Goal: Task Accomplishment & Management: Manage account settings

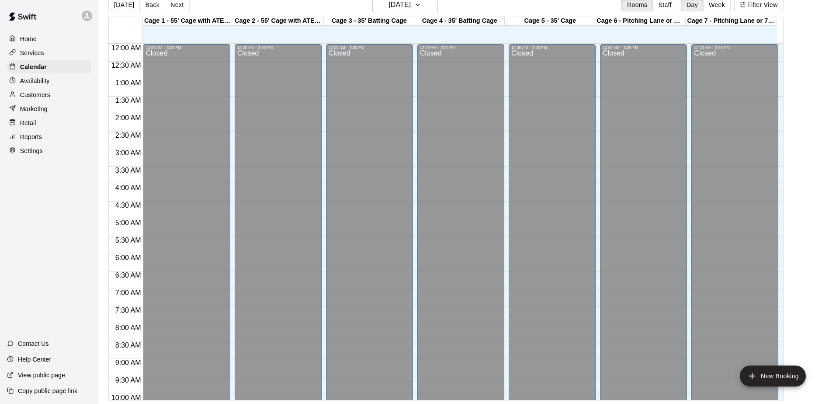
scroll to position [342, 0]
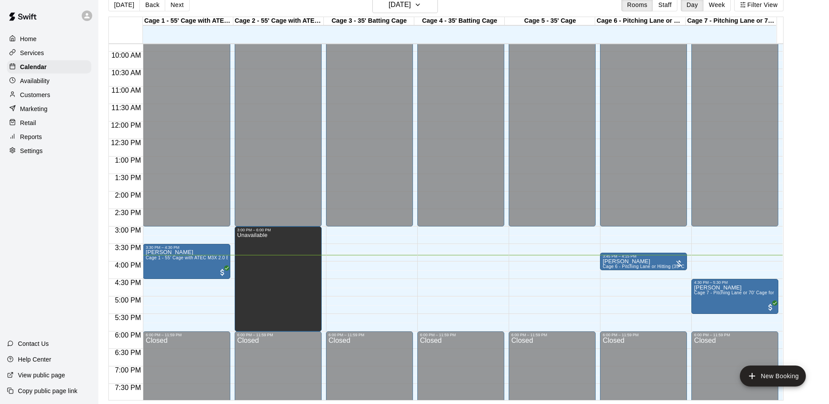
click at [82, 13] on div at bounding box center [89, 15] width 18 height 17
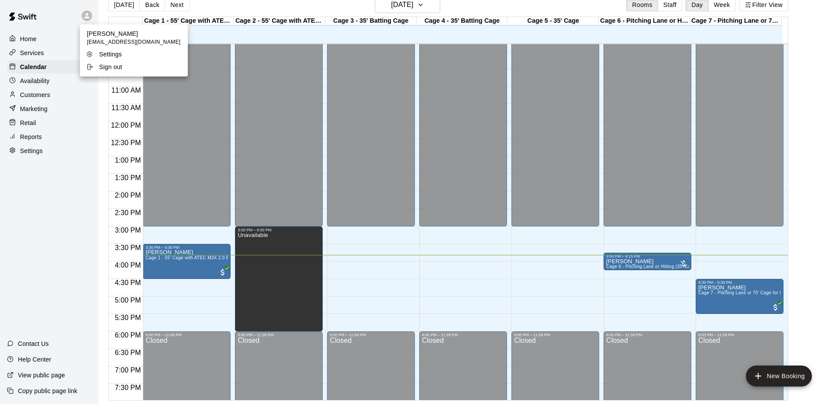
click at [103, 66] on p "Sign out" at bounding box center [110, 66] width 23 height 9
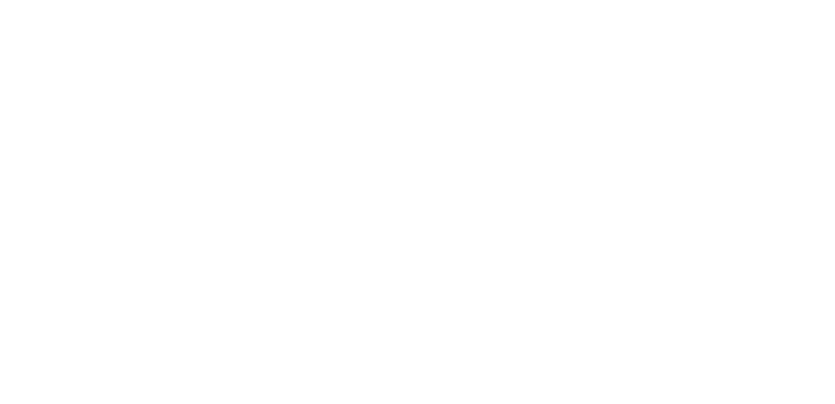
scroll to position [0, 0]
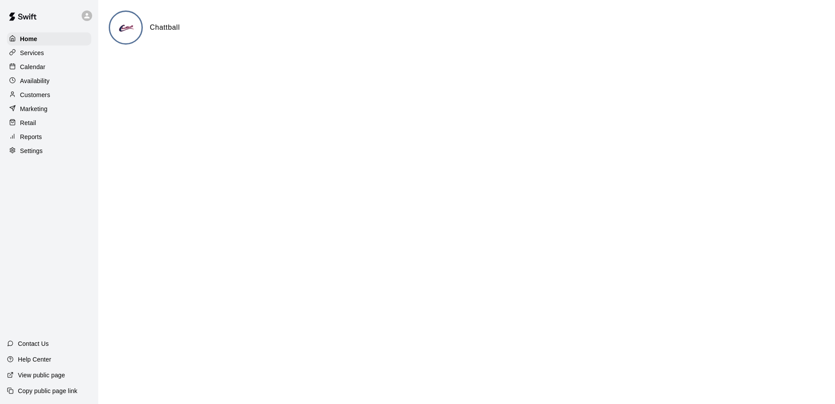
click at [40, 67] on p "Calendar" at bounding box center [32, 66] width 25 height 9
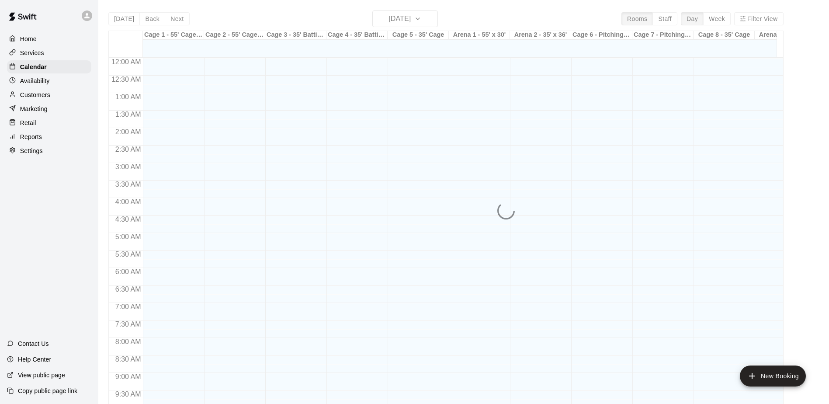
scroll to position [457, 0]
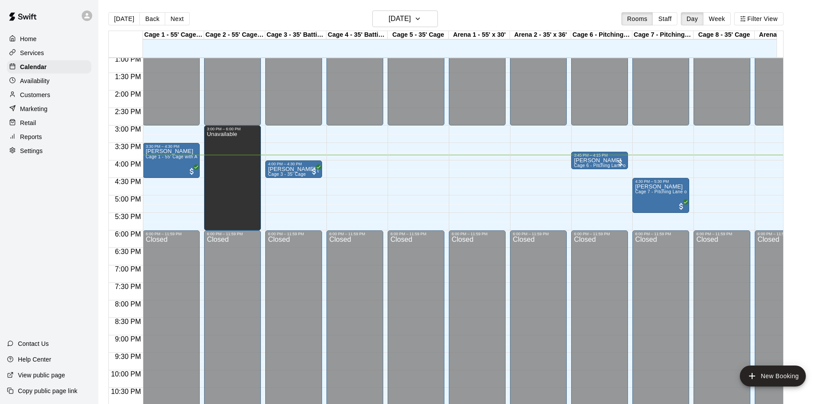
drag, startPoint x: 138, startPoint y: 207, endPoint x: 132, endPoint y: 215, distance: 10.2
drag, startPoint x: 132, startPoint y: 215, endPoint x: 159, endPoint y: 190, distance: 36.8
click at [159, 190] on div "12:00 AM – 3:00 PM Closed 3:30 PM – 4:30 PM [PERSON_NAME] Cage 1 - 55' Cage wit…" at bounding box center [171, 20] width 57 height 839
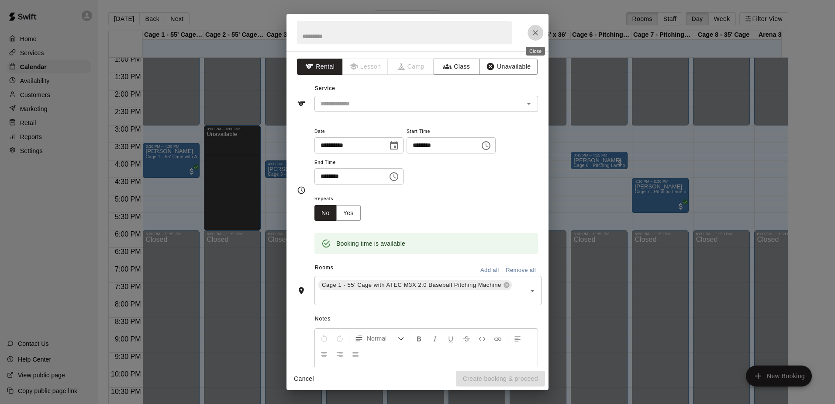
click at [532, 30] on icon "Close" at bounding box center [535, 32] width 9 height 9
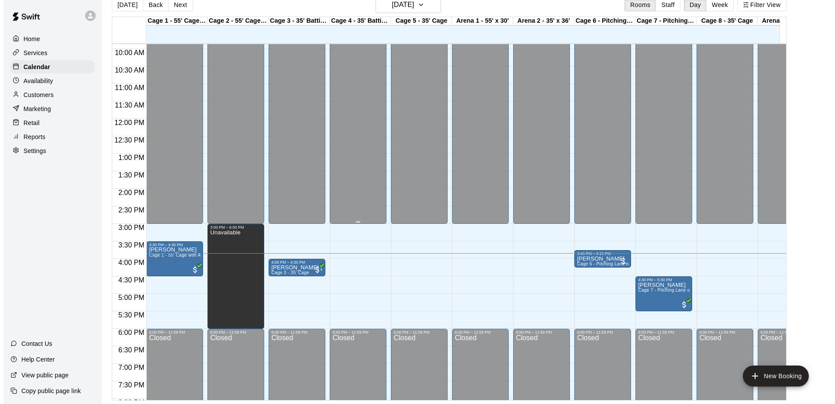
scroll to position [359, 0]
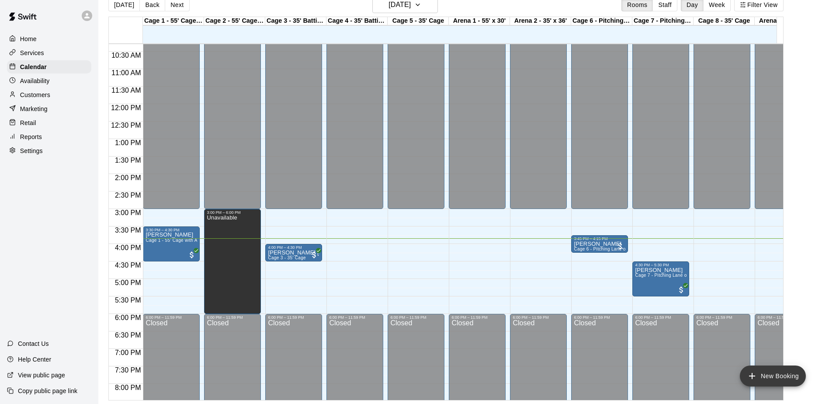
click at [787, 378] on button "New Booking" at bounding box center [772, 375] width 66 height 21
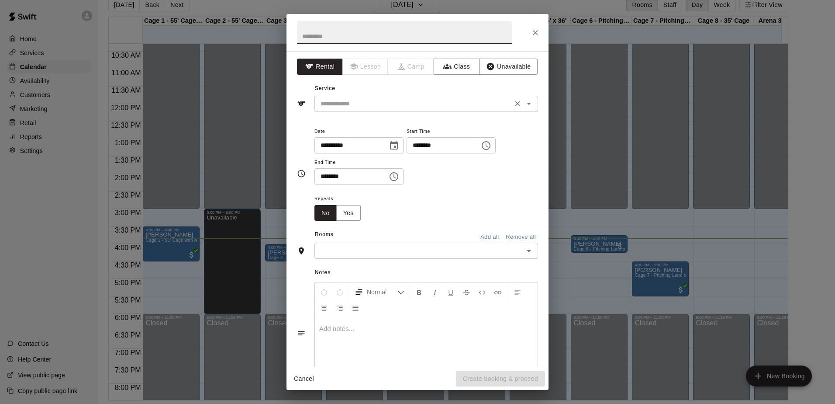
drag, startPoint x: 434, startPoint y: 108, endPoint x: 431, endPoint y: 111, distance: 4.9
click at [434, 108] on input "text" at bounding box center [413, 103] width 193 height 11
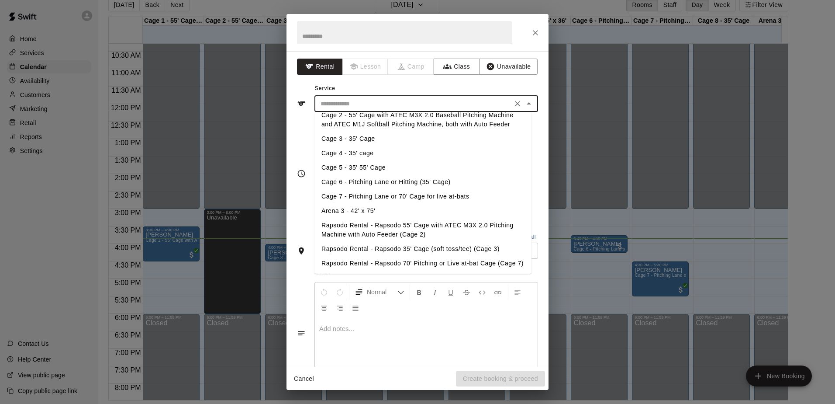
scroll to position [0, 0]
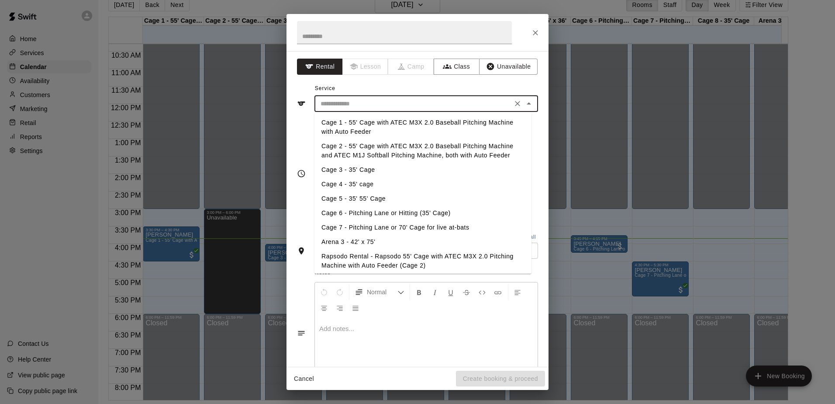
click at [370, 178] on li "Cage 4 - 35' cage" at bounding box center [422, 184] width 217 height 14
type input "**********"
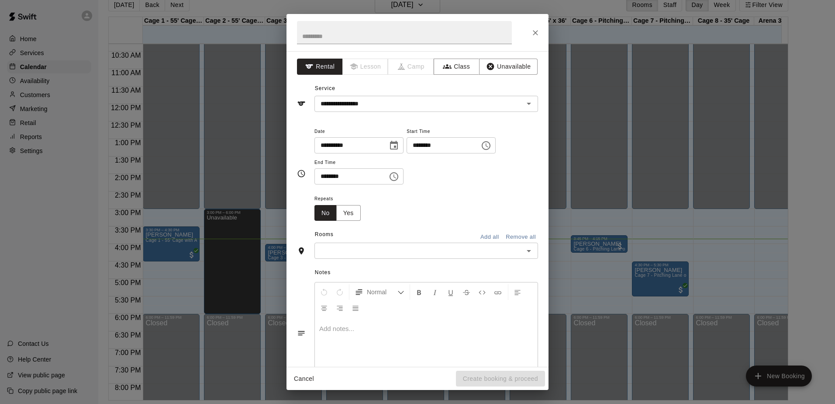
drag, startPoint x: 393, startPoint y: 161, endPoint x: 357, endPoint y: 160, distance: 35.8
click at [357, 160] on span "End Time" at bounding box center [358, 163] width 89 height 12
click at [491, 148] on icon "Choose time, selected time is 3:00 PM" at bounding box center [486, 145] width 10 height 10
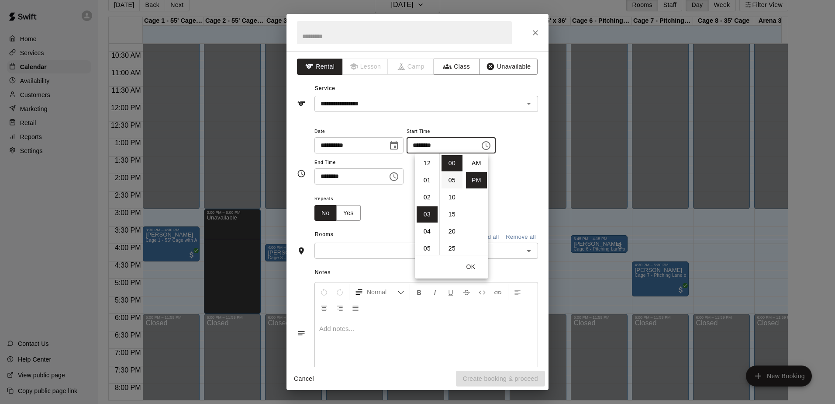
scroll to position [16, 0]
click at [420, 184] on li "04" at bounding box center [427, 180] width 21 height 16
type input "********"
click at [468, 266] on button "OK" at bounding box center [471, 267] width 28 height 16
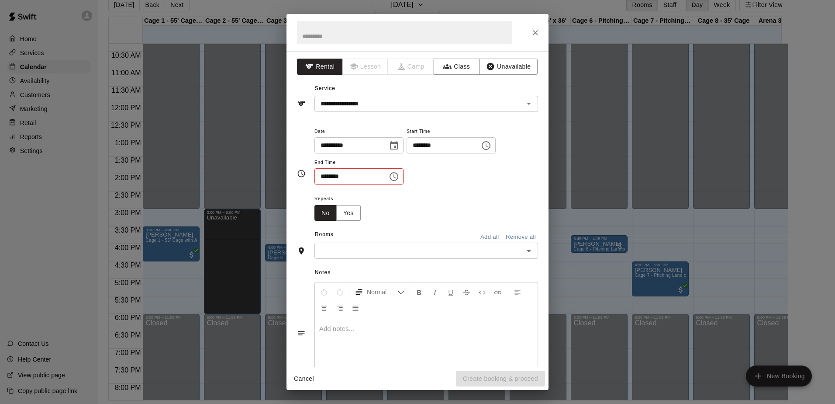
click at [399, 176] on icon "Choose time, selected time is 3:30 PM" at bounding box center [394, 176] width 10 height 10
click at [328, 208] on li "04" at bounding box center [326, 211] width 21 height 16
type input "********"
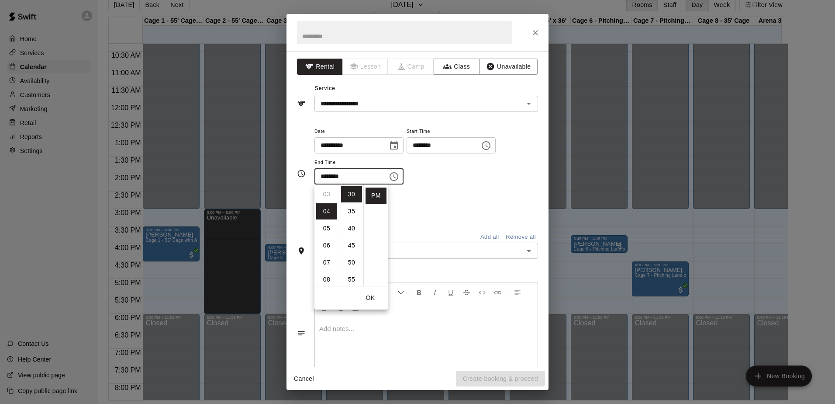
scroll to position [68, 0]
click at [369, 297] on button "OK" at bounding box center [370, 298] width 28 height 16
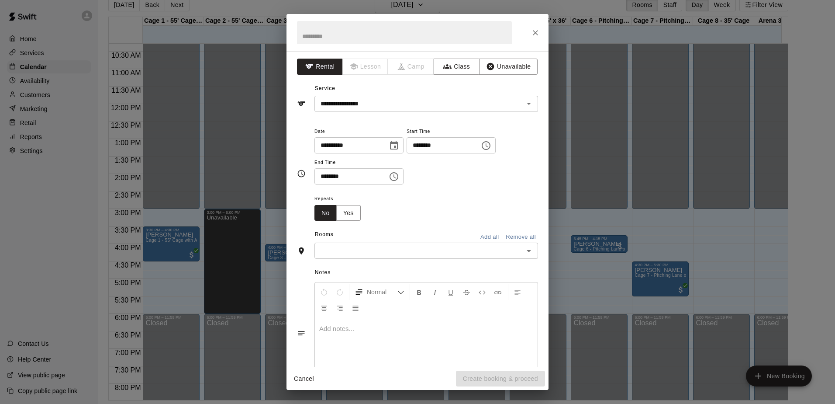
click at [349, 244] on div "​" at bounding box center [426, 250] width 224 height 16
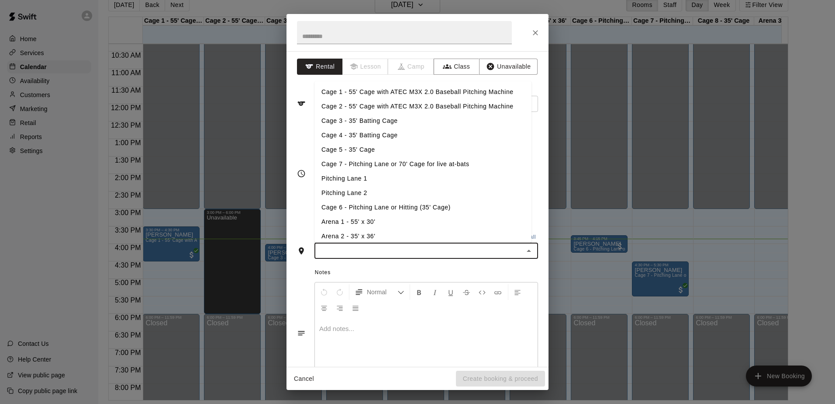
click at [381, 134] on li "Cage 4 - 35' Batting Cage" at bounding box center [422, 135] width 217 height 14
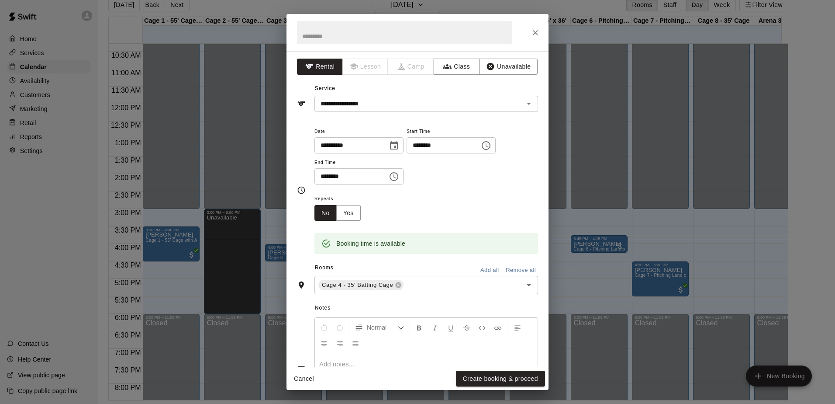
drag, startPoint x: 381, startPoint y: 134, endPoint x: 364, endPoint y: 203, distance: 70.7
click at [364, 203] on span "Repeats" at bounding box center [340, 199] width 53 height 12
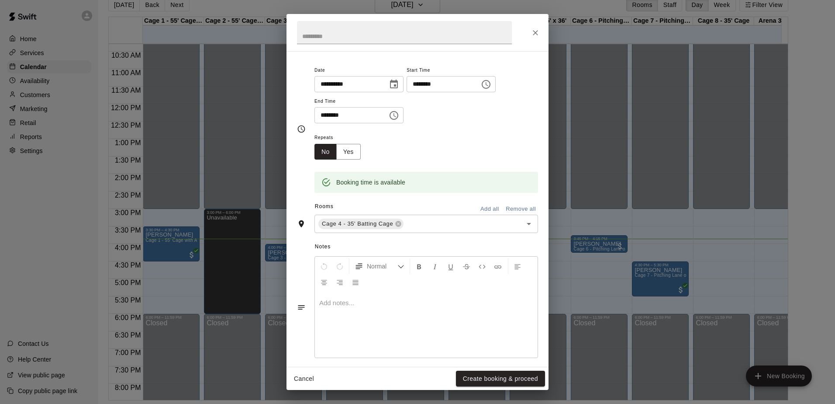
scroll to position [69, 0]
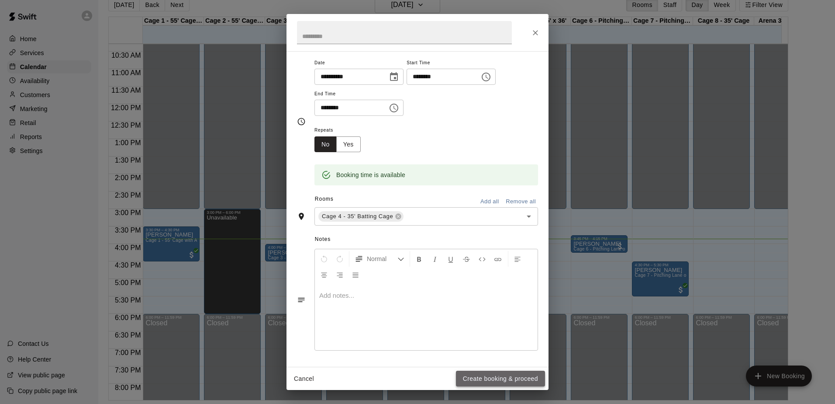
click at [493, 371] on button "Create booking & proceed" at bounding box center [500, 378] width 89 height 16
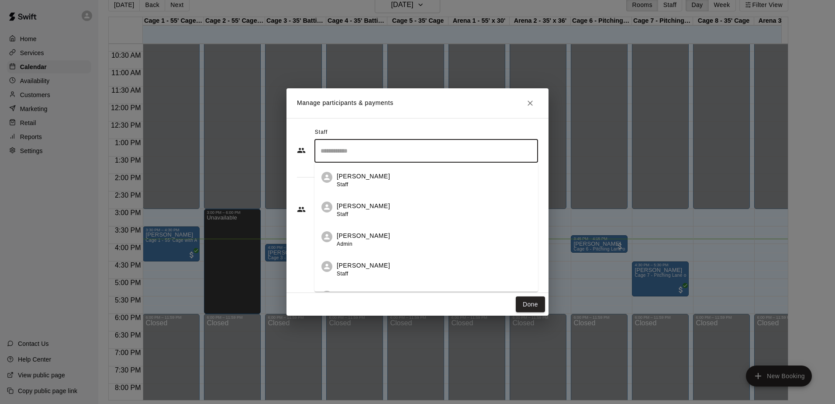
click at [459, 149] on input "Search staff" at bounding box center [426, 150] width 216 height 15
click at [447, 103] on h2 "Manage participants & payments" at bounding box center [418, 103] width 262 height 30
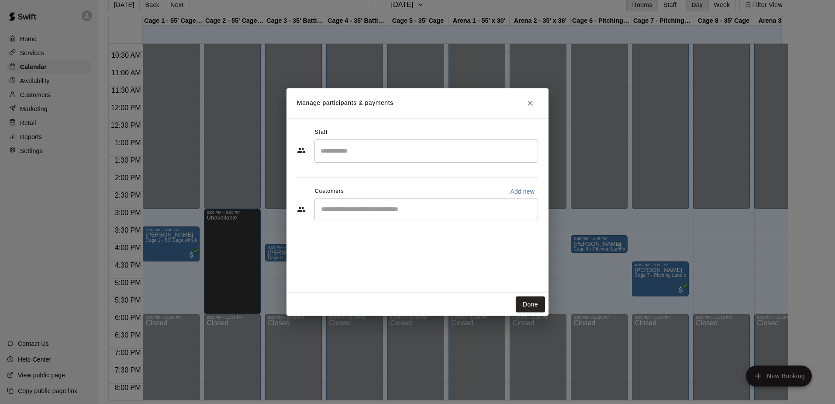
click at [520, 189] on p "Add new" at bounding box center [522, 191] width 24 height 9
select select "**"
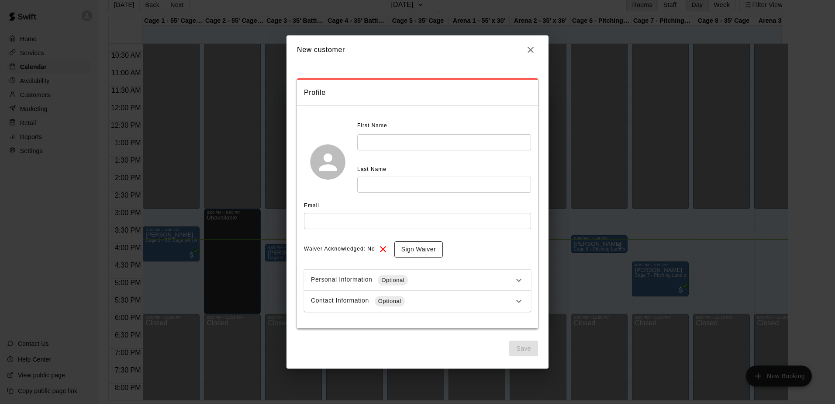
click at [420, 248] on button "Sign Waiver" at bounding box center [418, 249] width 48 height 16
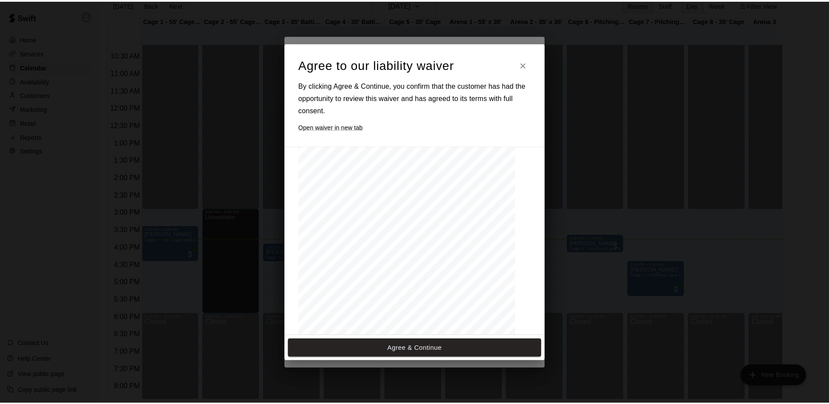
scroll to position [949, 0]
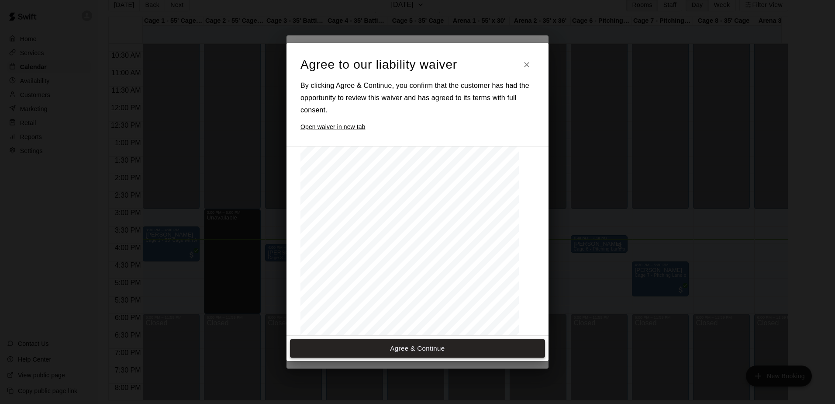
drag, startPoint x: 434, startPoint y: 337, endPoint x: 441, endPoint y: 339, distance: 7.7
click at [435, 338] on div "Agree & Continue" at bounding box center [418, 347] width 262 height 25
click at [441, 341] on button "Agree & Continue" at bounding box center [417, 348] width 255 height 18
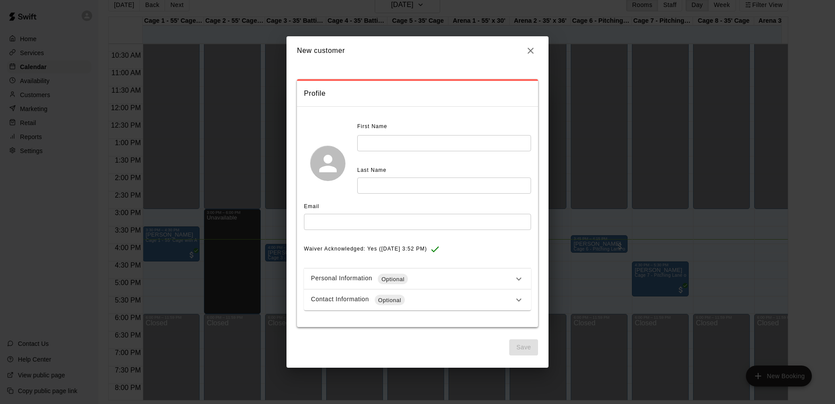
click at [523, 58] on h2 "New customer" at bounding box center [418, 50] width 262 height 29
click at [526, 54] on icon "button" at bounding box center [530, 50] width 10 height 10
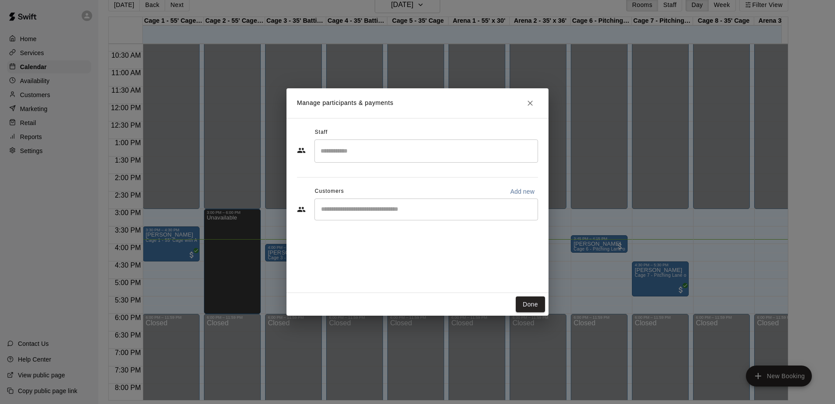
click at [413, 204] on div "​" at bounding box center [426, 209] width 224 height 22
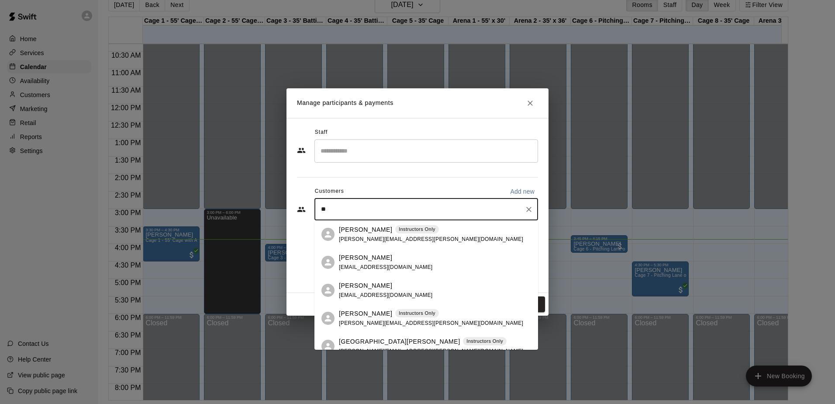
type input "*"
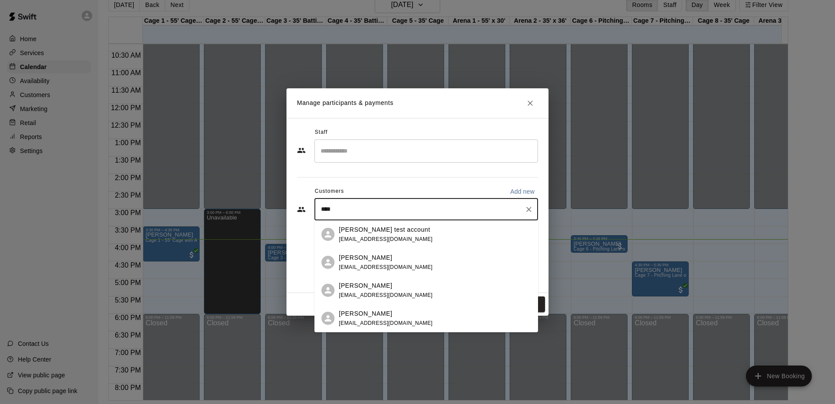
type input "*****"
click at [387, 233] on p "[PERSON_NAME] test account" at bounding box center [384, 229] width 91 height 9
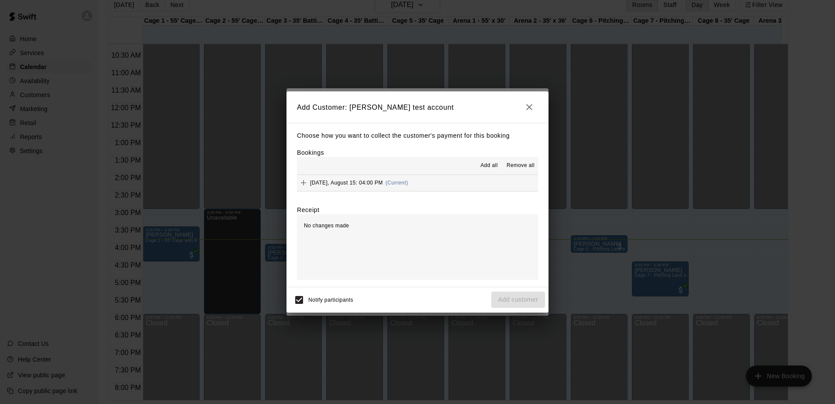
click at [497, 164] on span "Add all" at bounding box center [488, 165] width 17 height 9
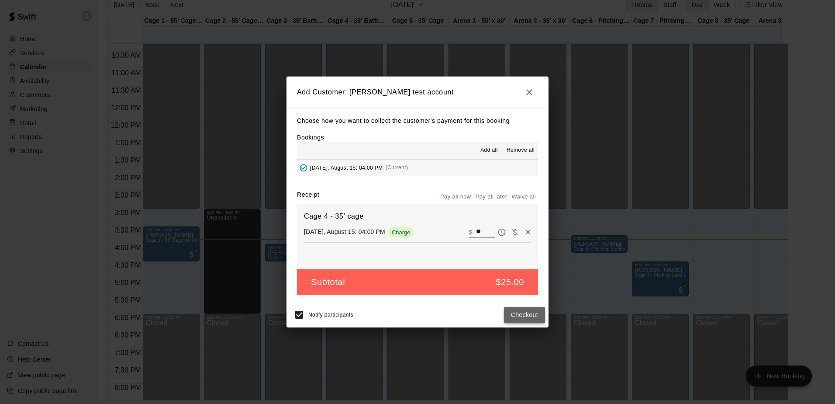
click at [526, 313] on button "Checkout" at bounding box center [524, 315] width 41 height 16
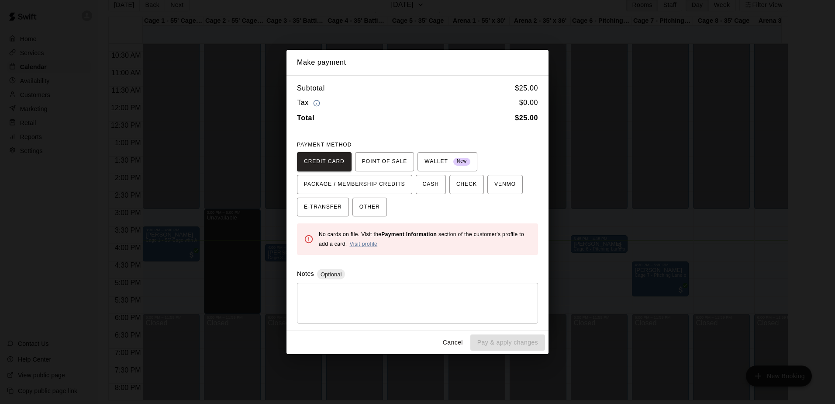
drag, startPoint x: 400, startPoint y: 181, endPoint x: 390, endPoint y: 208, distance: 28.8
click at [390, 208] on div "CREDIT CARD POINT OF SALE WALLET New PACKAGE / MEMBERSHIP CREDITS CASH CHECK VE…" at bounding box center [417, 184] width 241 height 65
click at [388, 167] on span "POINT OF SALE" at bounding box center [384, 162] width 45 height 14
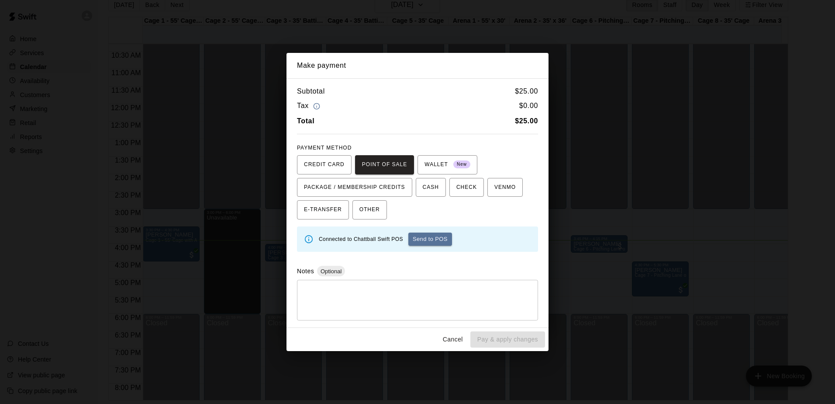
click at [456, 337] on button "Cancel" at bounding box center [453, 339] width 28 height 16
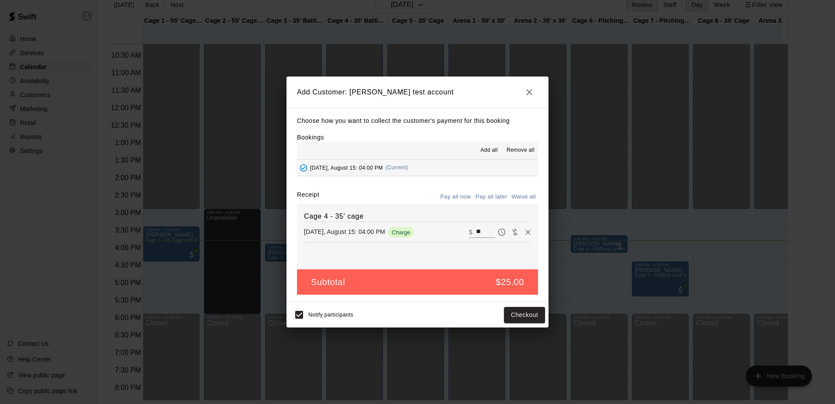
click at [525, 90] on icon "button" at bounding box center [529, 92] width 10 height 10
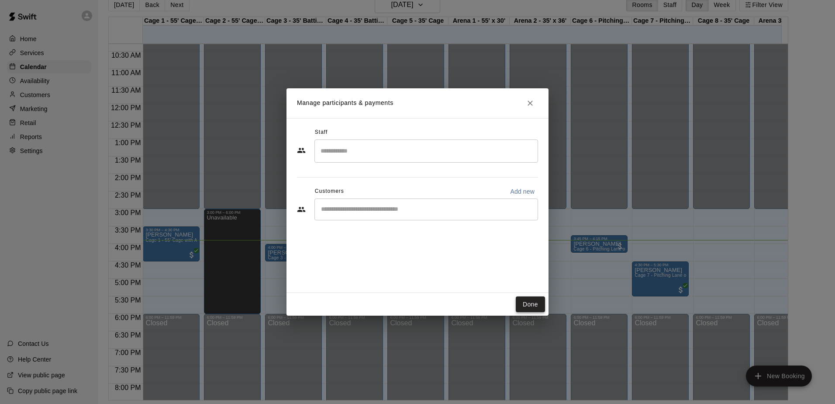
click at [531, 308] on button "Done" at bounding box center [530, 304] width 29 height 16
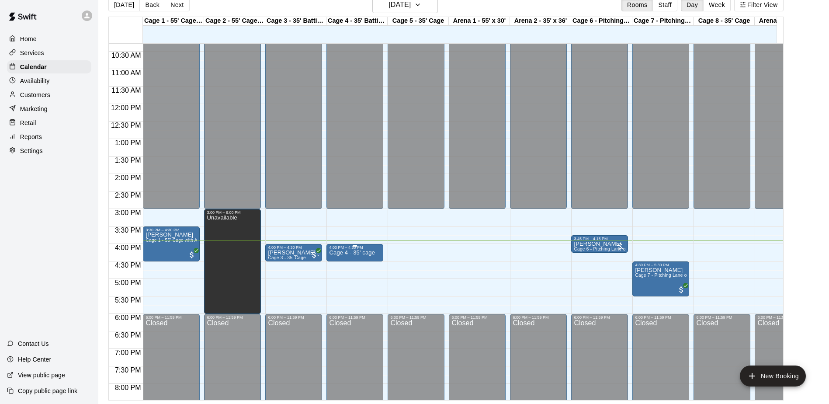
drag, startPoint x: 373, startPoint y: 252, endPoint x: 356, endPoint y: 246, distance: 17.5
click at [356, 246] on div at bounding box center [354, 245] width 4 height 1
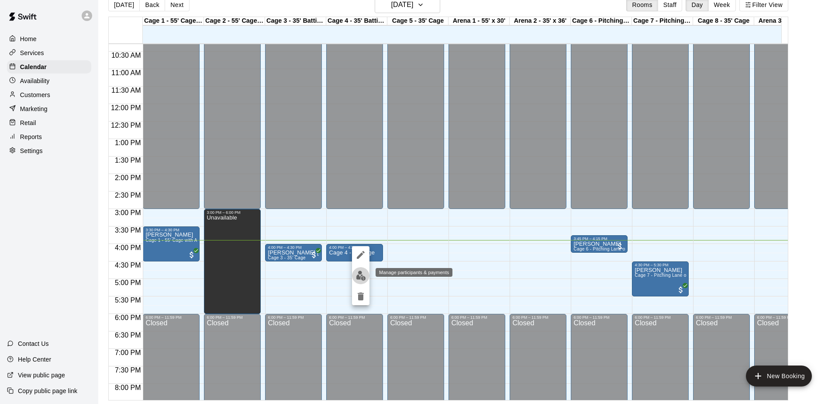
click at [358, 278] on img "edit" at bounding box center [361, 275] width 10 height 10
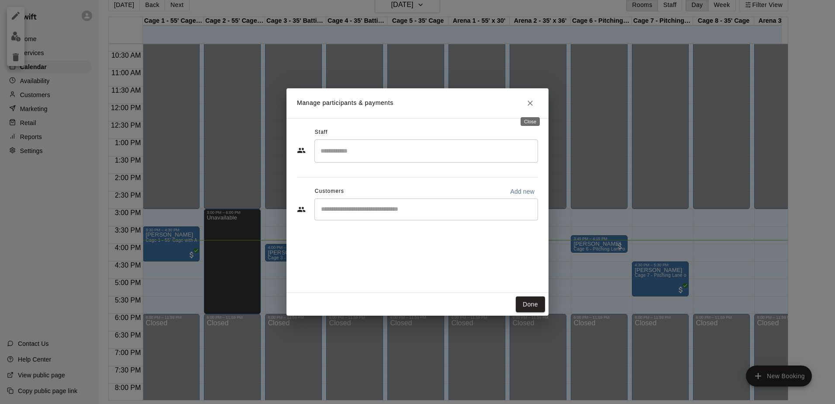
drag, startPoint x: 533, startPoint y: 107, endPoint x: 454, endPoint y: 101, distance: 79.3
click at [533, 107] on icon "Close" at bounding box center [530, 103] width 9 height 9
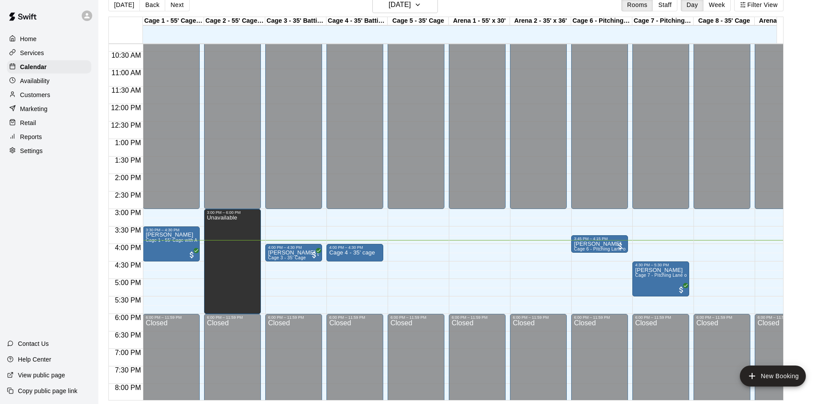
click at [54, 94] on div "Customers" at bounding box center [49, 94] width 84 height 13
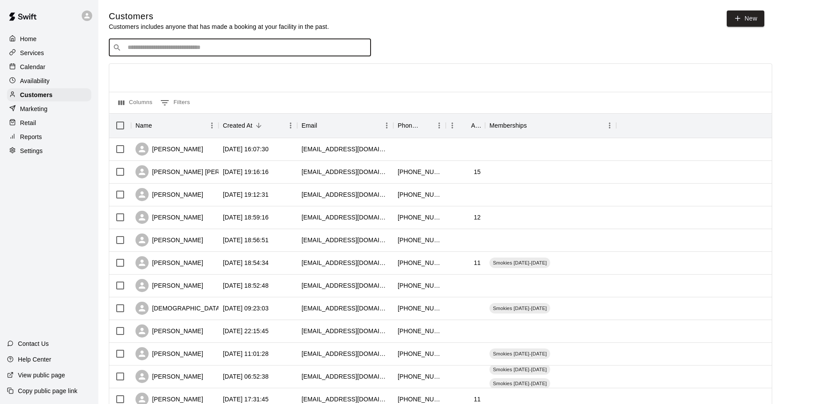
click at [221, 49] on input "Search customers by name or email" at bounding box center [246, 47] width 242 height 9
type input "*********"
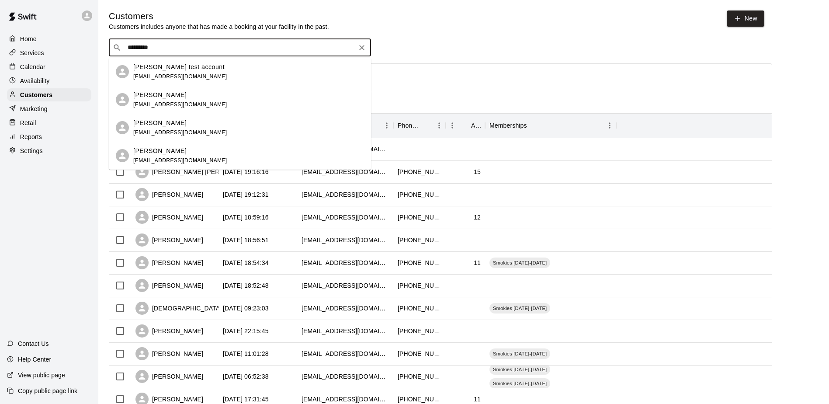
click at [233, 69] on div "[PERSON_NAME] test account [EMAIL_ADDRESS][DOMAIN_NAME]" at bounding box center [248, 71] width 231 height 19
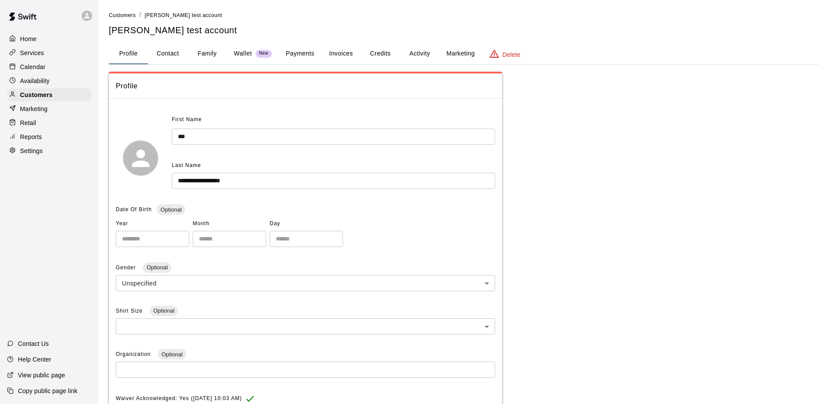
click at [304, 52] on button "Payments" at bounding box center [300, 53] width 42 height 21
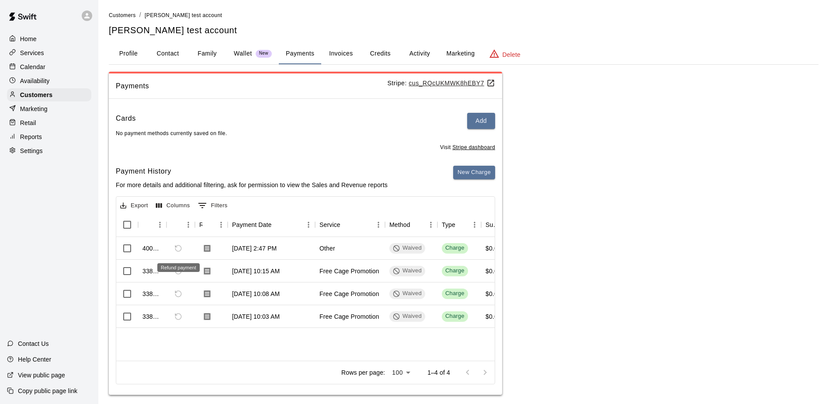
drag, startPoint x: 176, startPoint y: 249, endPoint x: 269, endPoint y: 161, distance: 127.6
click at [269, 161] on div "Cards Add No payment methods currently saved on file. Visit Stripe dashboard Pa…" at bounding box center [305, 250] width 393 height 289
click at [47, 70] on div "Calendar" at bounding box center [49, 66] width 84 height 13
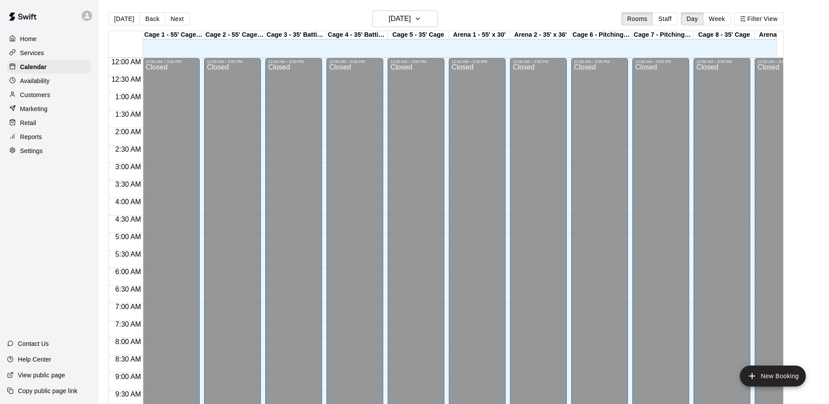
scroll to position [457, 0]
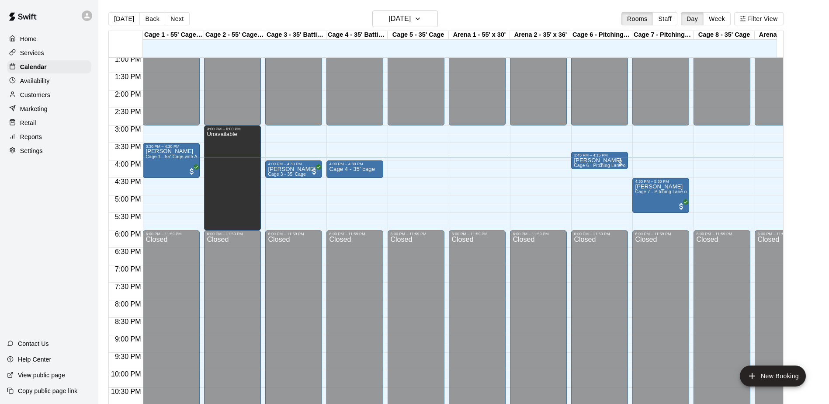
click at [152, 21] on button "Back" at bounding box center [152, 18] width 26 height 13
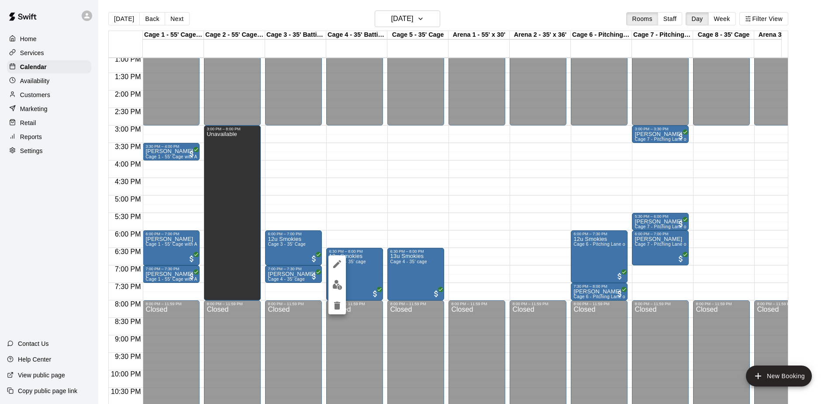
drag, startPoint x: 360, startPoint y: 285, endPoint x: 337, endPoint y: 280, distance: 24.0
click at [337, 280] on img "edit" at bounding box center [337, 285] width 10 height 10
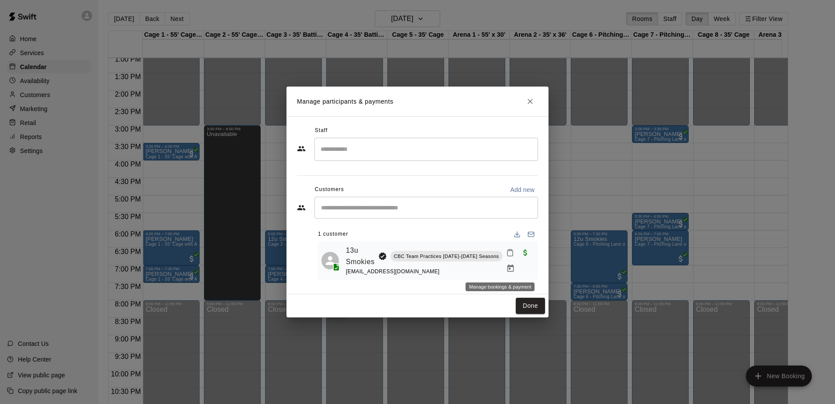
click at [506, 264] on icon "Manage bookings & payment" at bounding box center [510, 268] width 9 height 9
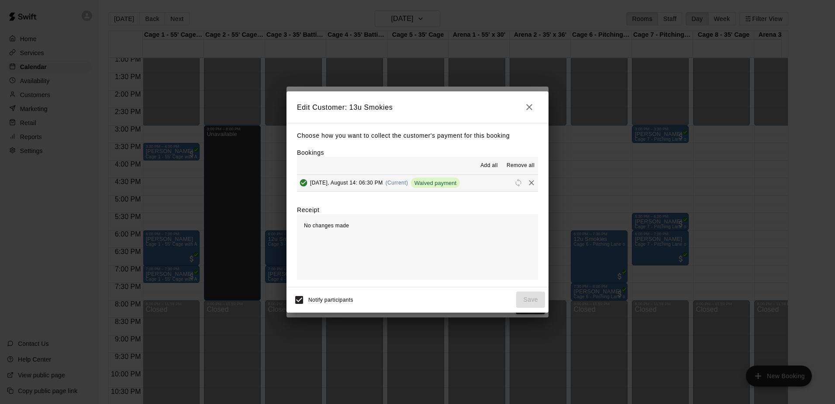
click at [532, 107] on icon "button" at bounding box center [529, 107] width 10 height 10
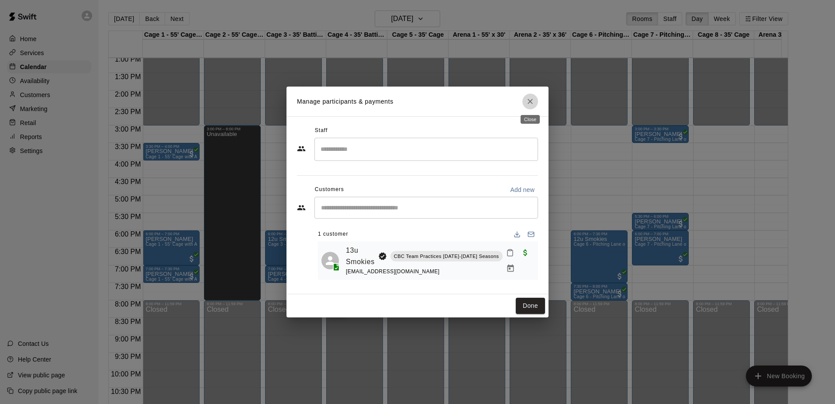
click at [530, 100] on icon "Close" at bounding box center [530, 101] width 5 height 5
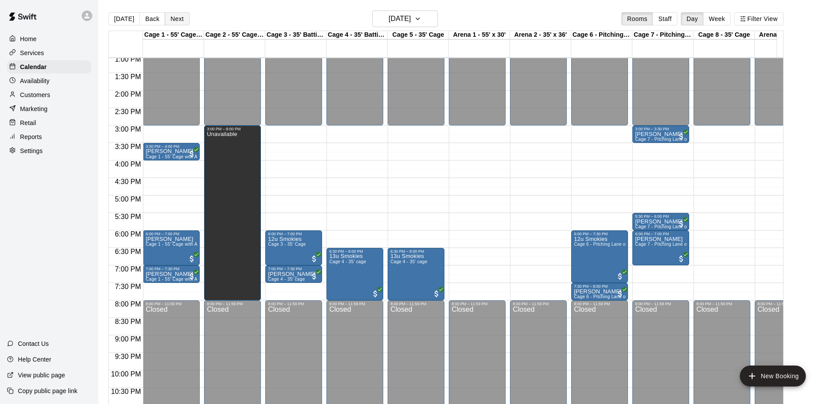
click at [176, 20] on button "Next" at bounding box center [177, 18] width 24 height 13
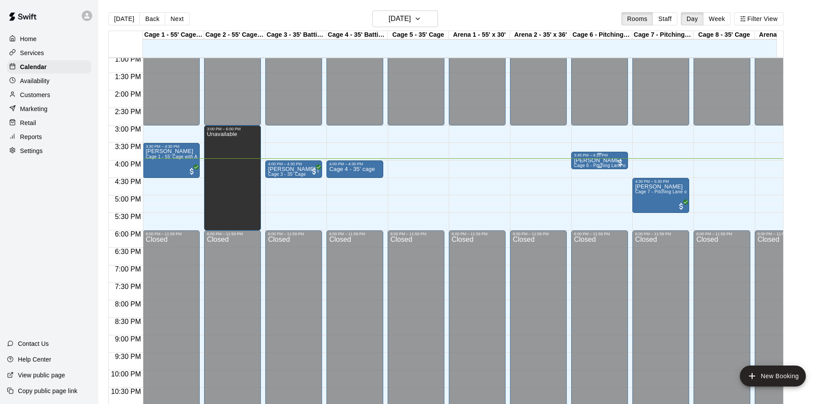
click at [596, 166] on span "Cage 6 - Pitching Lane or Hitting (35' Cage)" at bounding box center [618, 165] width 91 height 5
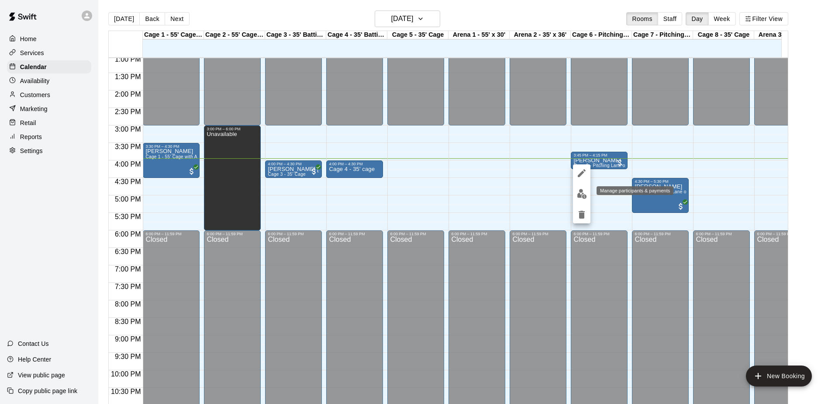
click at [575, 190] on button "edit" at bounding box center [581, 193] width 17 height 17
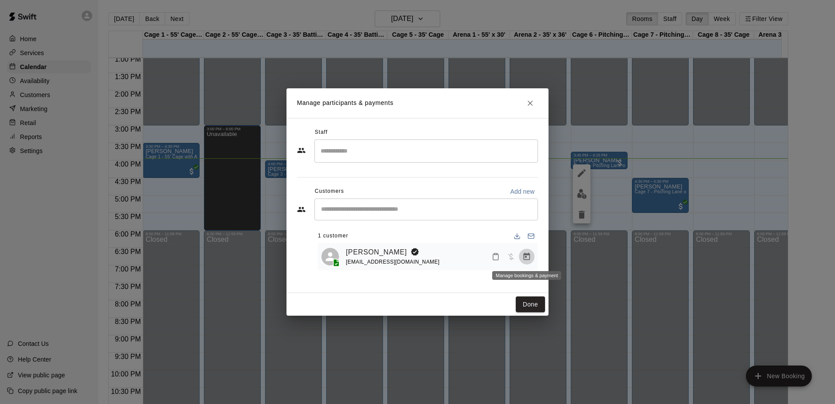
click at [524, 256] on icon "Manage bookings & payment" at bounding box center [527, 255] width 7 height 7
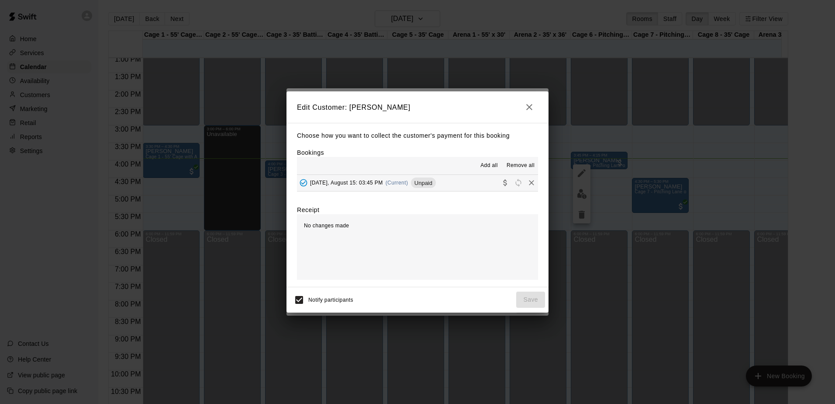
click at [498, 162] on span "Add all" at bounding box center [488, 165] width 17 height 9
click at [490, 163] on span "Add all" at bounding box center [488, 165] width 17 height 9
click at [501, 183] on icon "Collect payment" at bounding box center [505, 182] width 9 height 9
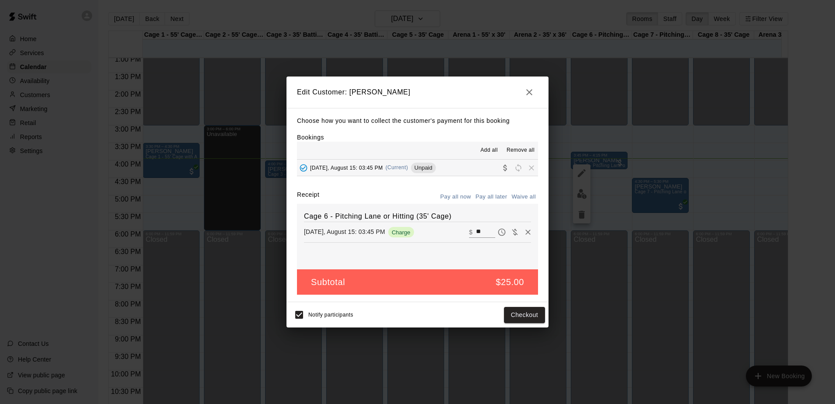
click at [477, 234] on input "**" at bounding box center [485, 231] width 19 height 11
type input "*"
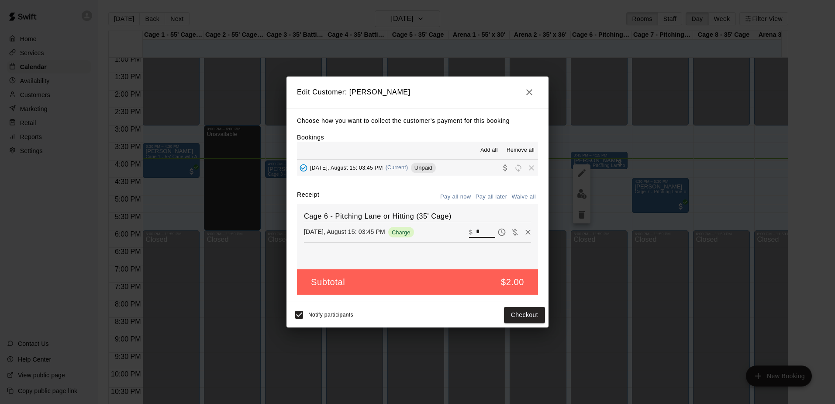
type input "**"
drag, startPoint x: 529, startPoint y: 93, endPoint x: 517, endPoint y: 101, distance: 14.7
click at [517, 101] on h2 "Edit Customer: [PERSON_NAME]" at bounding box center [418, 91] width 262 height 31
click at [524, 93] on icon "button" at bounding box center [529, 92] width 10 height 10
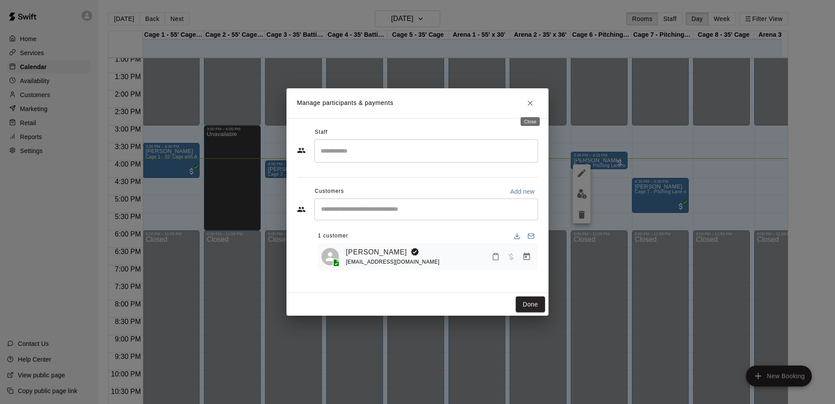
click at [529, 103] on icon "Close" at bounding box center [530, 103] width 9 height 9
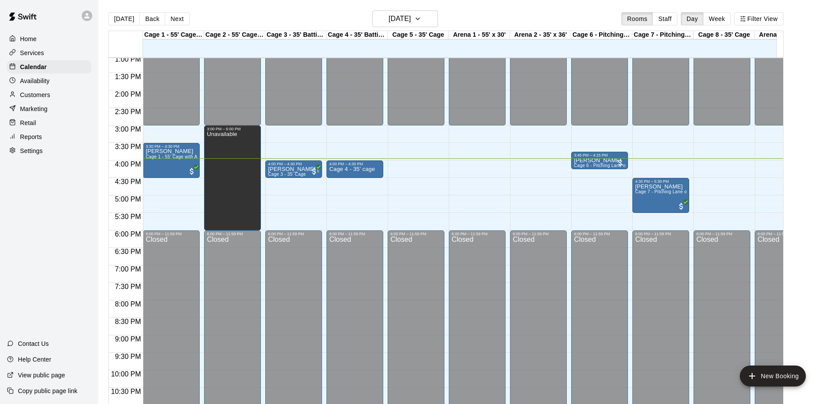
click at [63, 192] on div "Home Services Calendar Availability Customers Marketing Retail Reports Settings…" at bounding box center [49, 202] width 98 height 404
click at [362, 162] on div at bounding box center [355, 162] width 52 height 1
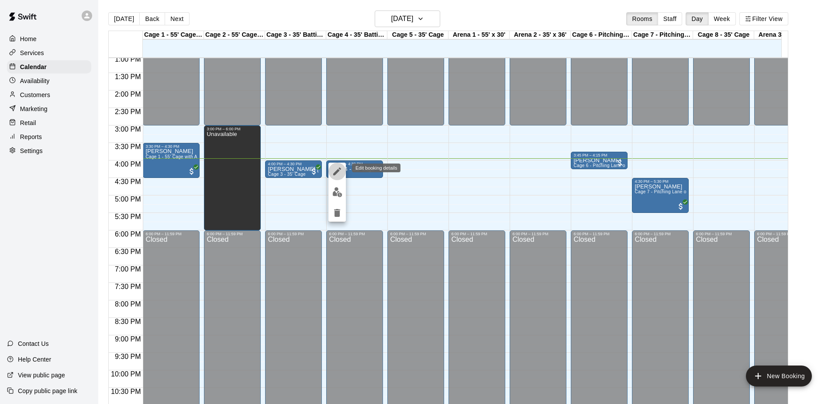
drag, startPoint x: 335, startPoint y: 173, endPoint x: 336, endPoint y: 169, distance: 4.9
click at [336, 169] on icon "edit" at bounding box center [337, 171] width 10 height 10
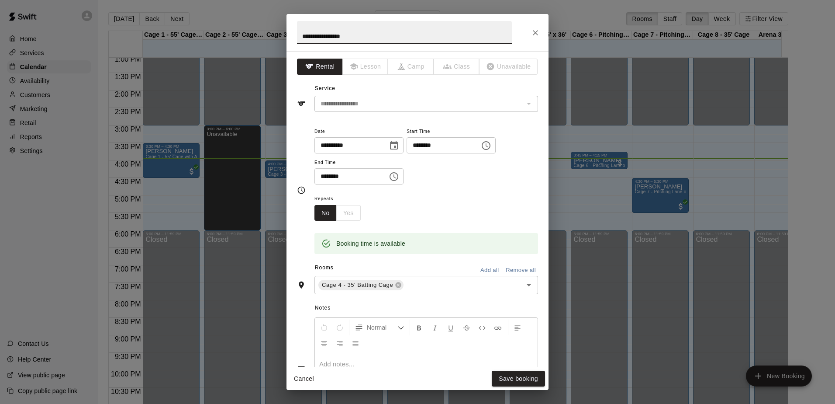
click at [530, 35] on button "Close" at bounding box center [536, 33] width 16 height 16
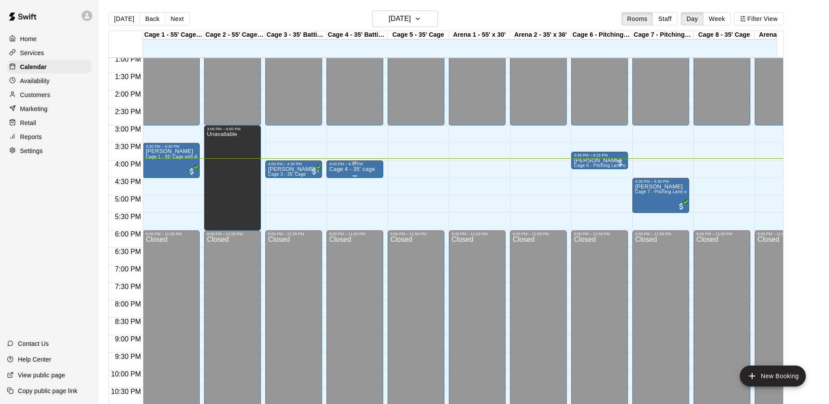
click at [347, 169] on p "Cage 4 - 35' cage" at bounding box center [352, 169] width 46 height 0
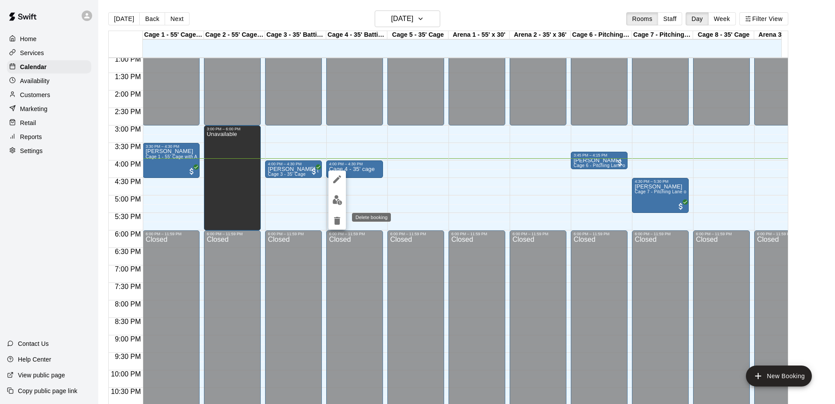
click at [335, 222] on icon "delete" at bounding box center [337, 221] width 6 height 8
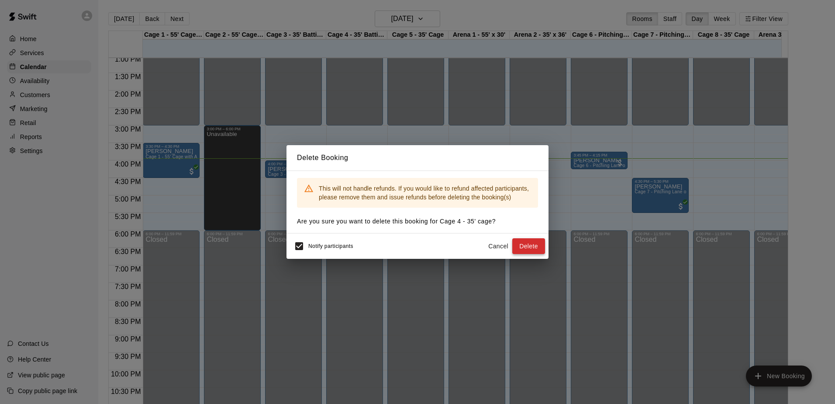
click at [517, 240] on button "Delete" at bounding box center [528, 246] width 33 height 16
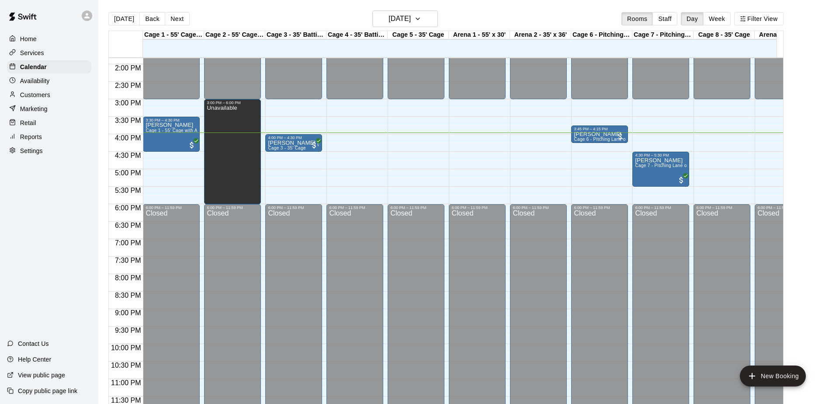
scroll to position [447, 0]
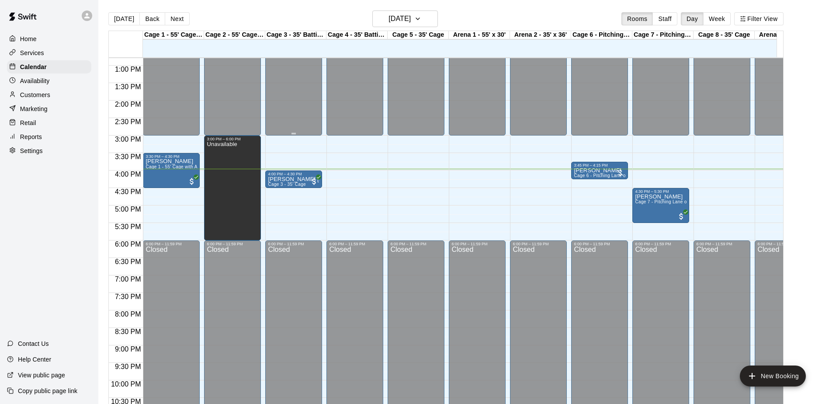
drag, startPoint x: 333, startPoint y: 28, endPoint x: 304, endPoint y: 94, distance: 72.7
click at [133, 19] on button "[DATE]" at bounding box center [123, 18] width 31 height 13
click at [152, 17] on button "Back" at bounding box center [152, 18] width 26 height 13
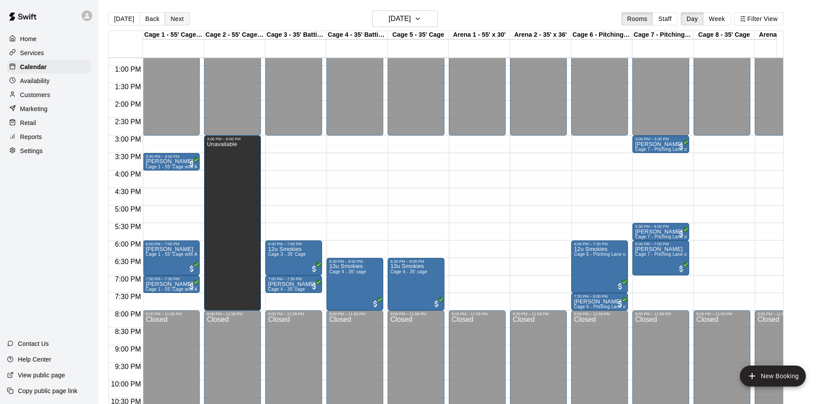
click at [179, 16] on button "Next" at bounding box center [177, 18] width 24 height 13
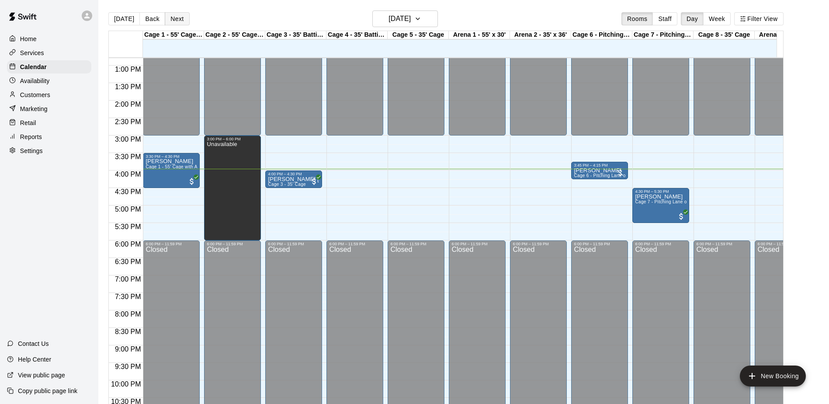
click at [179, 17] on button "Next" at bounding box center [177, 18] width 24 height 13
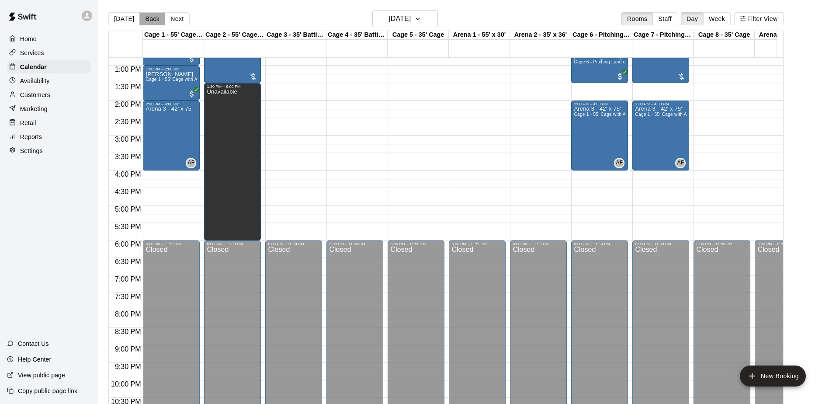
click at [155, 23] on button "Back" at bounding box center [152, 18] width 26 height 13
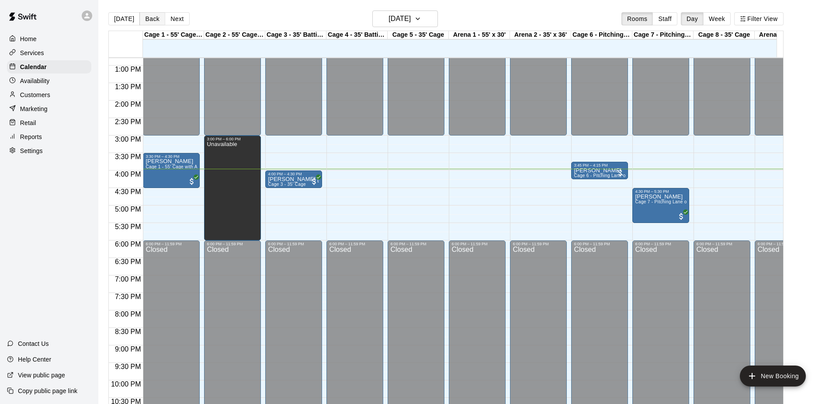
click at [155, 23] on button "Back" at bounding box center [152, 18] width 26 height 13
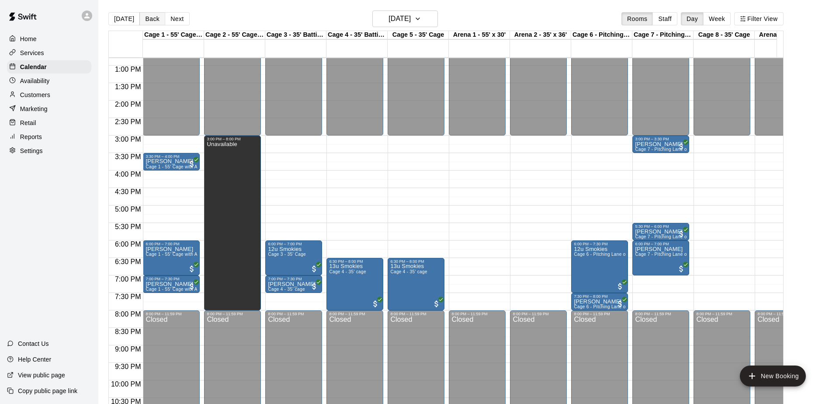
click at [155, 23] on button "Back" at bounding box center [152, 18] width 26 height 13
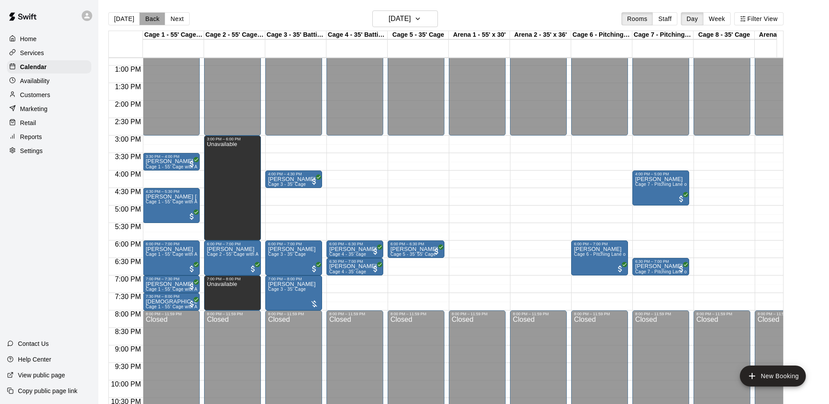
click at [155, 23] on button "Back" at bounding box center [152, 18] width 26 height 13
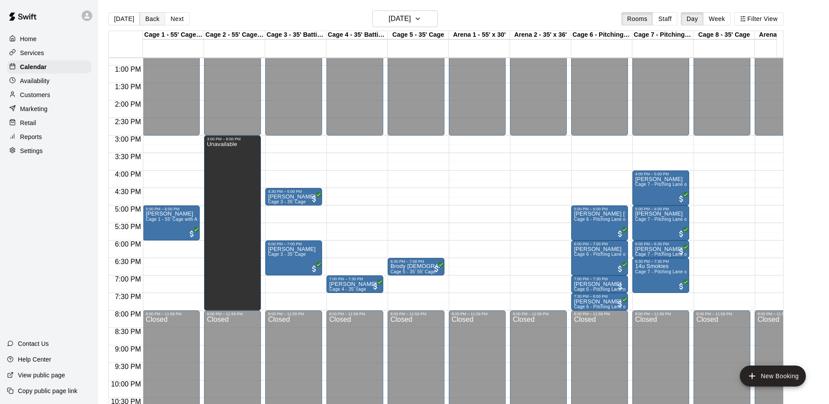
click at [155, 23] on button "Back" at bounding box center [152, 18] width 26 height 13
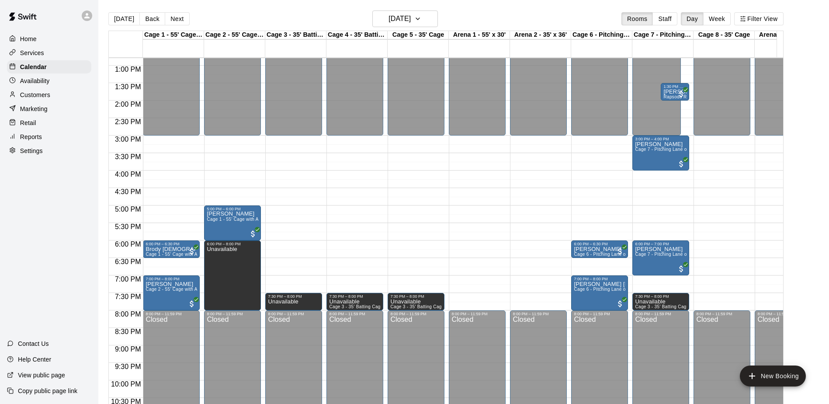
drag, startPoint x: 155, startPoint y: 23, endPoint x: 175, endPoint y: 7, distance: 25.5
click at [175, 7] on main "[DATE] Back [DATE][DATE] Rooms Staff Day Week Filter View Cage 1 - 55' Cage wit…" at bounding box center [463, 209] width 730 height 418
click at [170, 17] on button "Next" at bounding box center [177, 18] width 24 height 13
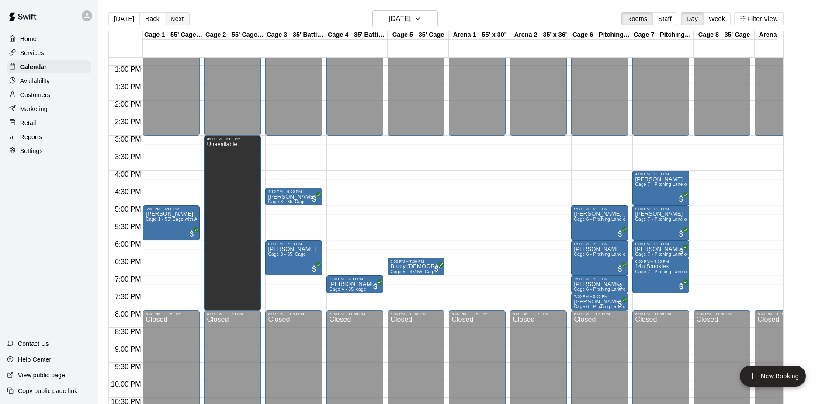
click at [170, 17] on button "Next" at bounding box center [177, 18] width 24 height 13
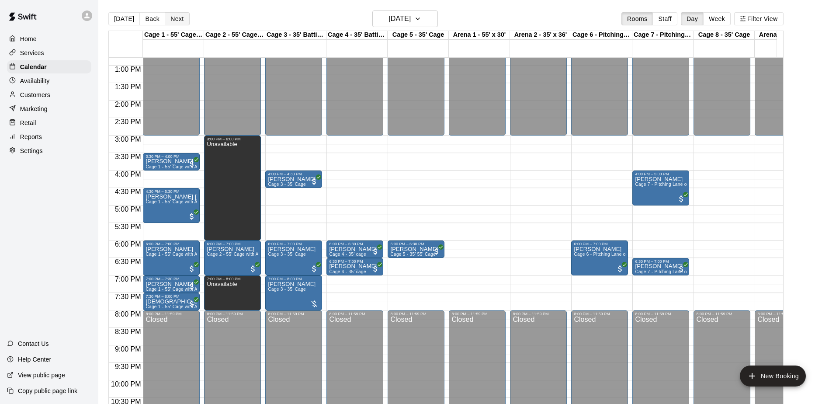
click at [170, 17] on button "Next" at bounding box center [177, 18] width 24 height 13
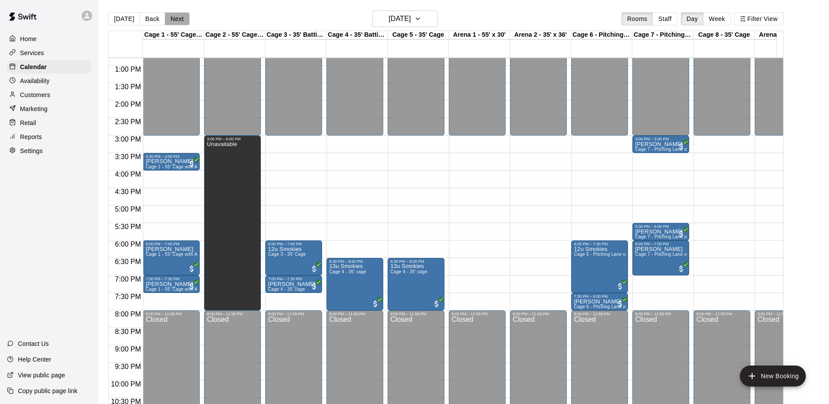
click at [170, 17] on button "Next" at bounding box center [177, 18] width 24 height 13
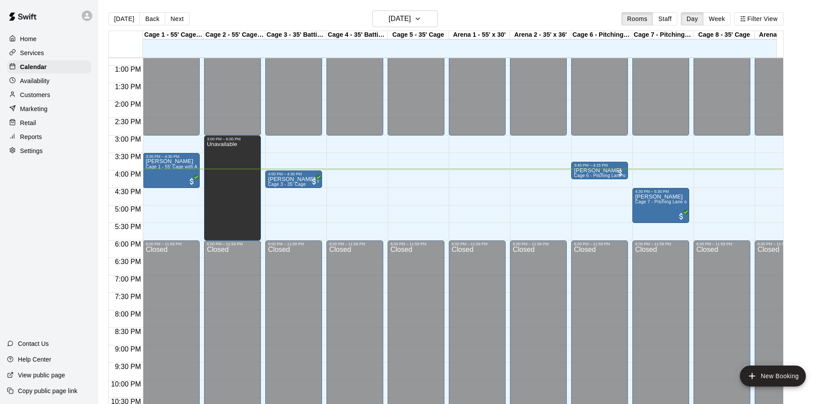
click at [346, 17] on div "[DATE] Back [DATE][DATE] Rooms Staff Day Week Filter View" at bounding box center [445, 20] width 675 height 20
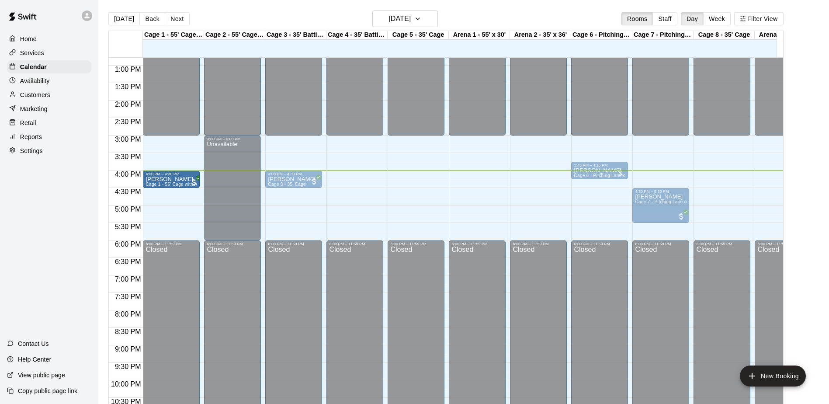
drag, startPoint x: 170, startPoint y: 155, endPoint x: 170, endPoint y: 173, distance: 17.5
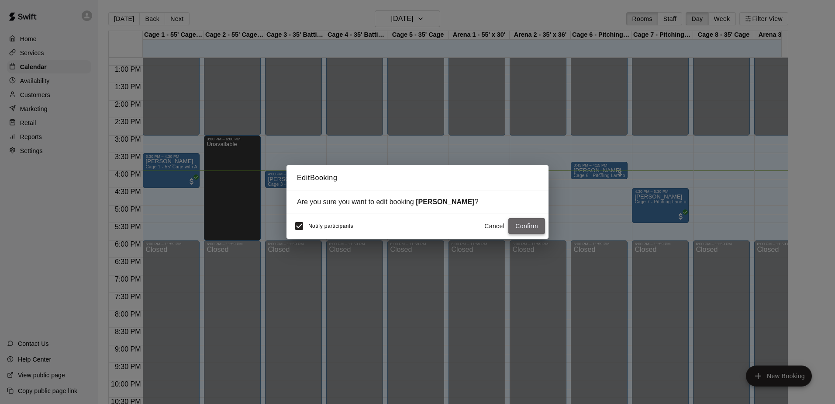
click at [521, 228] on button "Confirm" at bounding box center [526, 226] width 37 height 16
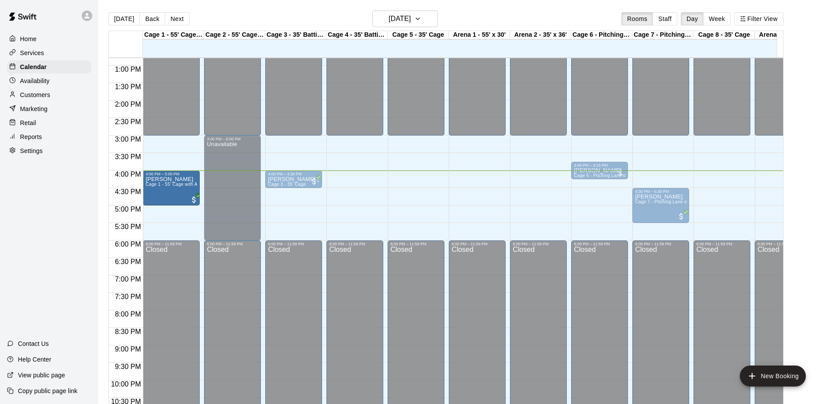
drag, startPoint x: 170, startPoint y: 187, endPoint x: 170, endPoint y: 207, distance: 20.1
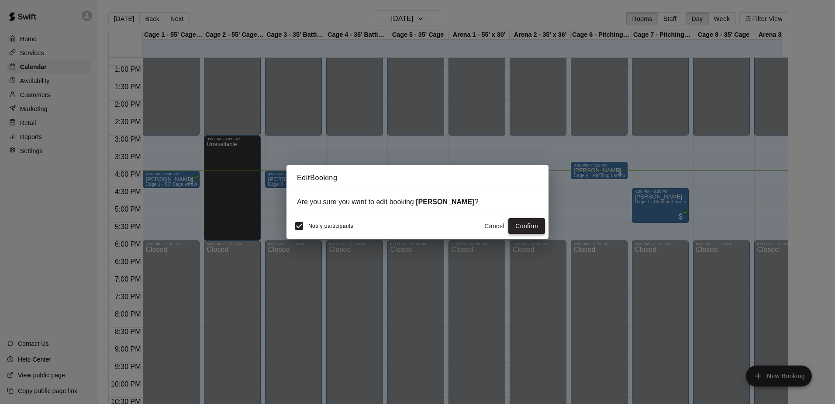
click at [519, 226] on button "Confirm" at bounding box center [526, 226] width 37 height 16
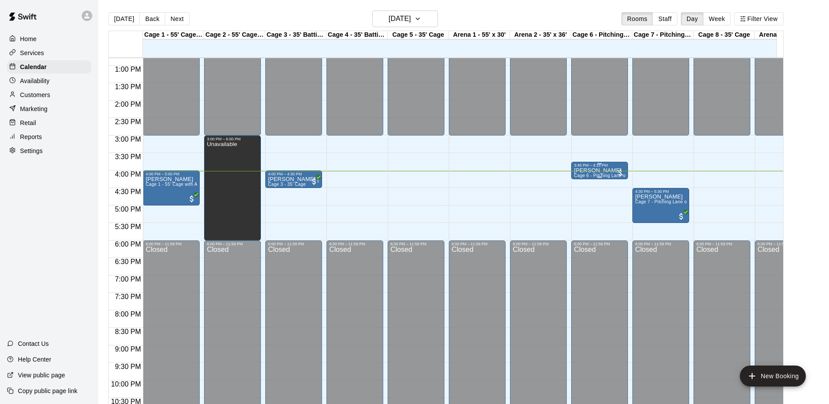
click at [586, 166] on div "3:45 PM – 4:15 PM" at bounding box center [599, 165] width 52 height 4
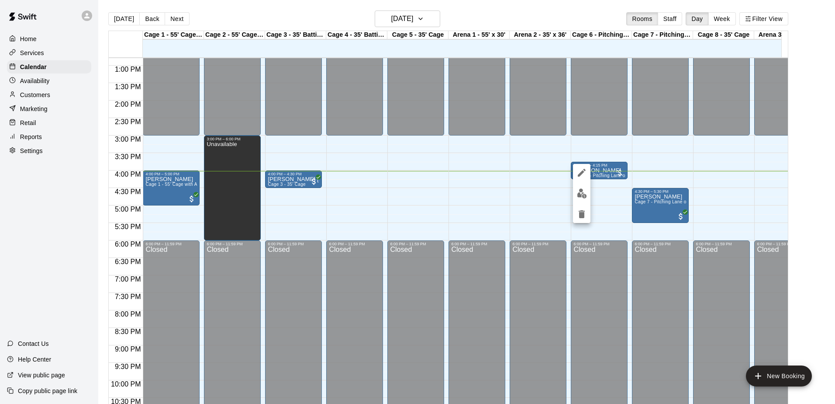
click at [601, 163] on div at bounding box center [417, 202] width 835 height 404
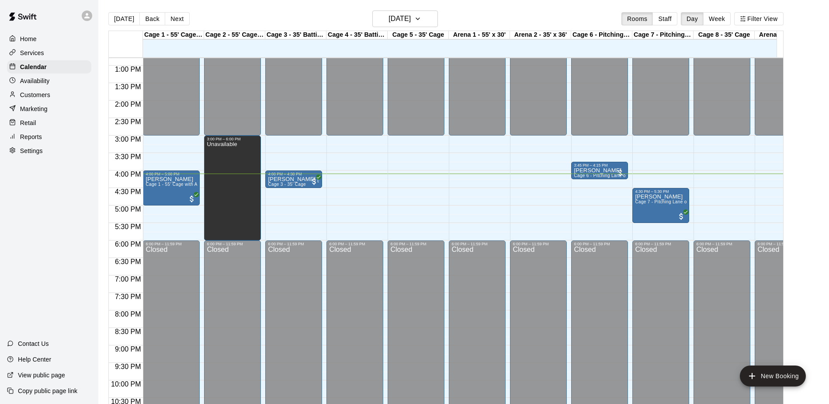
click at [55, 197] on div "Home Services Calendar Availability Customers Marketing Retail Reports Settings…" at bounding box center [49, 202] width 98 height 404
click at [56, 197] on div "Home Services Calendar Availability Customers Marketing Retail Reports Settings…" at bounding box center [49, 202] width 98 height 404
drag, startPoint x: 61, startPoint y: 197, endPoint x: 40, endPoint y: 200, distance: 21.6
click at [39, 202] on div "Home Services Calendar Availability Customers Marketing Retail Reports Settings…" at bounding box center [49, 202] width 98 height 404
drag, startPoint x: 30, startPoint y: 133, endPoint x: 31, endPoint y: 167, distance: 34.1
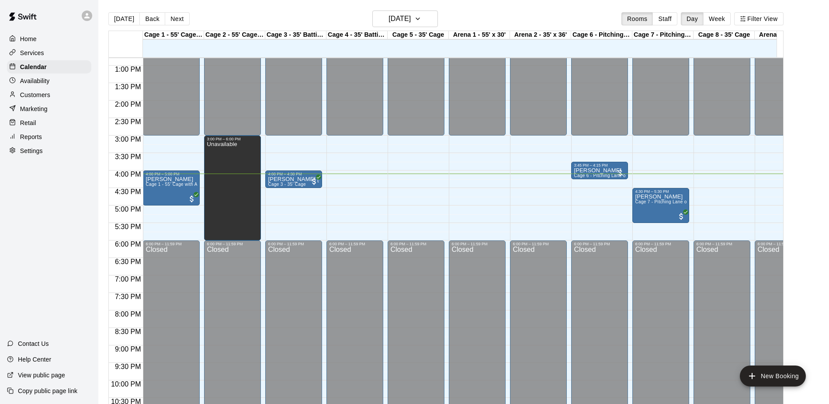
click at [18, 192] on div "Home Services Calendar Availability Customers Marketing Retail Reports Settings…" at bounding box center [49, 202] width 98 height 404
drag, startPoint x: 39, startPoint y: 139, endPoint x: 19, endPoint y: 178, distance: 43.8
click at [18, 178] on div "Home Services Calendar Availability Customers Marketing Retail Reports Settings…" at bounding box center [49, 202] width 98 height 404
drag, startPoint x: 42, startPoint y: 204, endPoint x: 21, endPoint y: 176, distance: 34.7
click at [20, 178] on div "Home Services Calendar Availability Customers Marketing Retail Reports Settings…" at bounding box center [49, 202] width 98 height 404
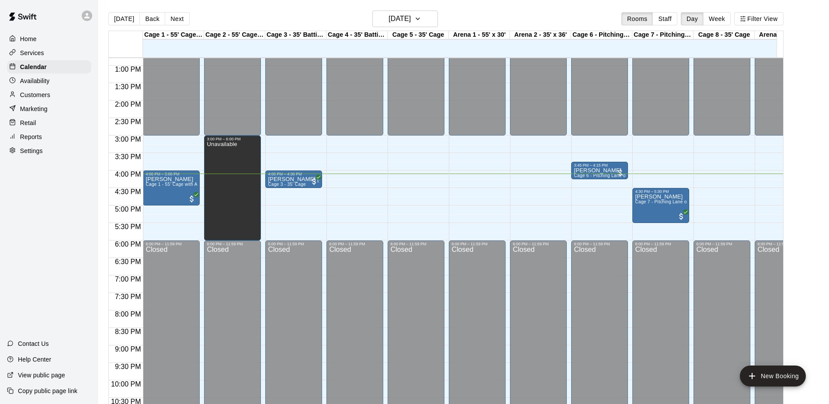
drag, startPoint x: 33, startPoint y: 159, endPoint x: 21, endPoint y: 174, distance: 18.6
click at [21, 174] on div "Home Services Calendar Availability Customers Marketing Retail Reports Settings…" at bounding box center [49, 202] width 98 height 404
click at [661, 204] on span "Cage 7 - Pitching Lane or 70' Cage for live at-bats" at bounding box center [687, 201] width 104 height 5
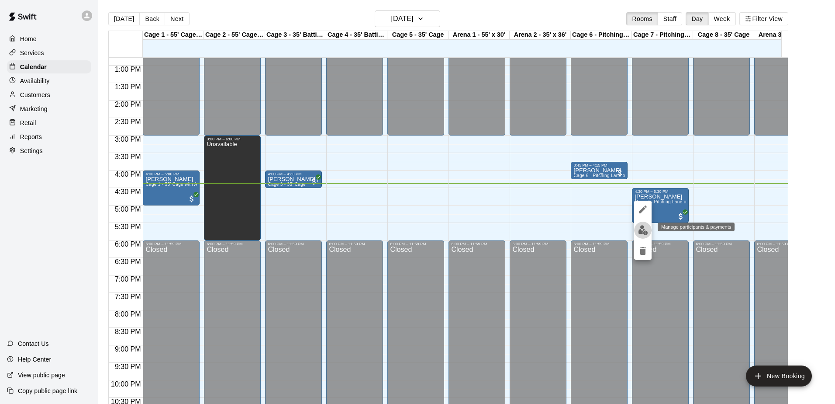
click at [640, 229] on img "edit" at bounding box center [643, 230] width 10 height 10
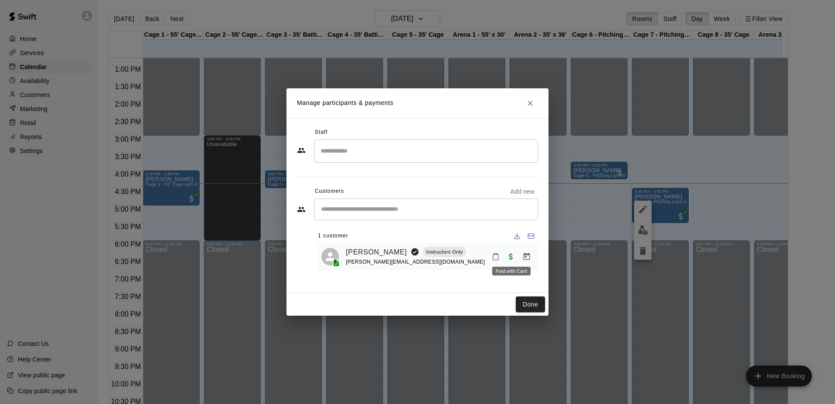
click at [510, 256] on span "Paid with Card" at bounding box center [511, 255] width 16 height 7
click at [525, 304] on button "Done" at bounding box center [530, 304] width 29 height 16
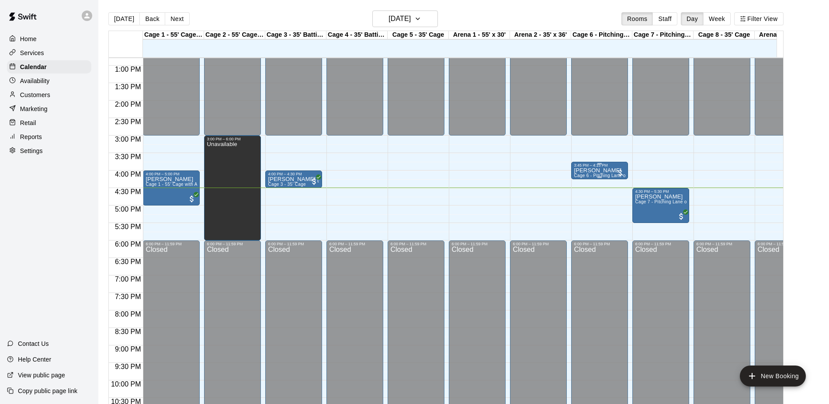
click at [589, 170] on p "[PERSON_NAME]" at bounding box center [599, 170] width 52 height 0
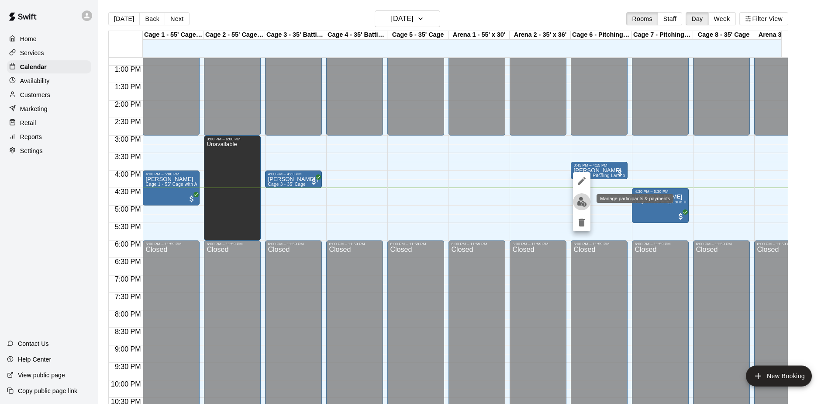
click at [587, 202] on img "edit" at bounding box center [582, 202] width 10 height 10
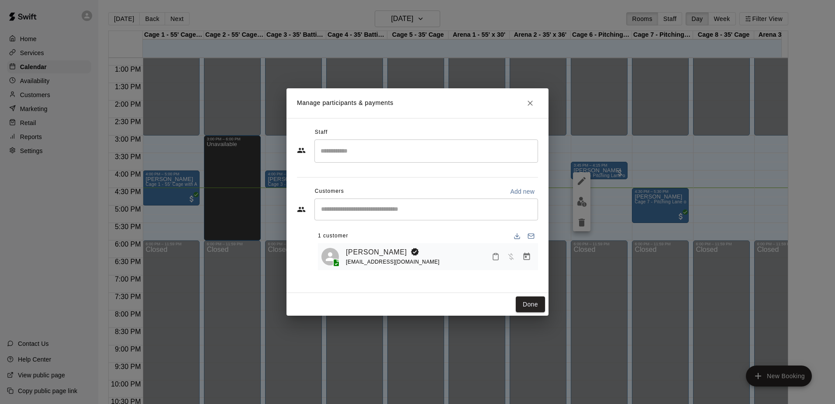
click at [528, 257] on icon "Manage bookings & payment" at bounding box center [526, 256] width 9 height 9
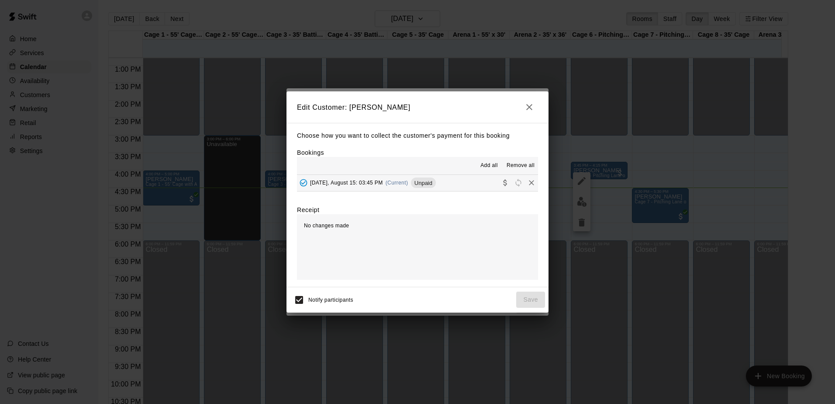
click at [464, 191] on button "[DATE], August 15: 03:45 PM (Current) Unpaid" at bounding box center [417, 183] width 241 height 16
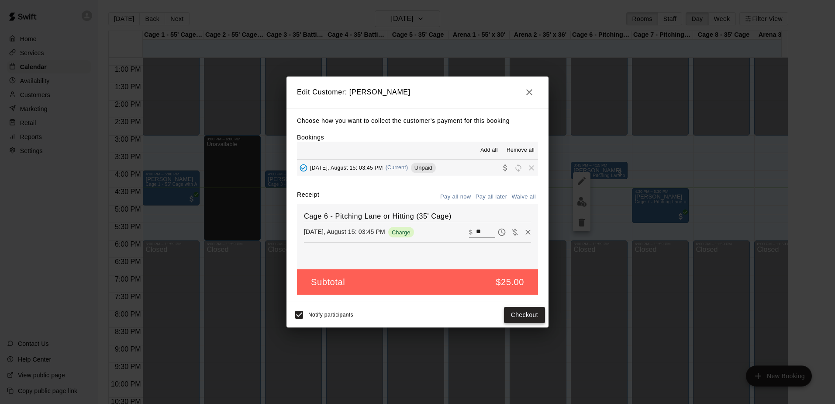
click at [518, 317] on button "Checkout" at bounding box center [524, 315] width 41 height 16
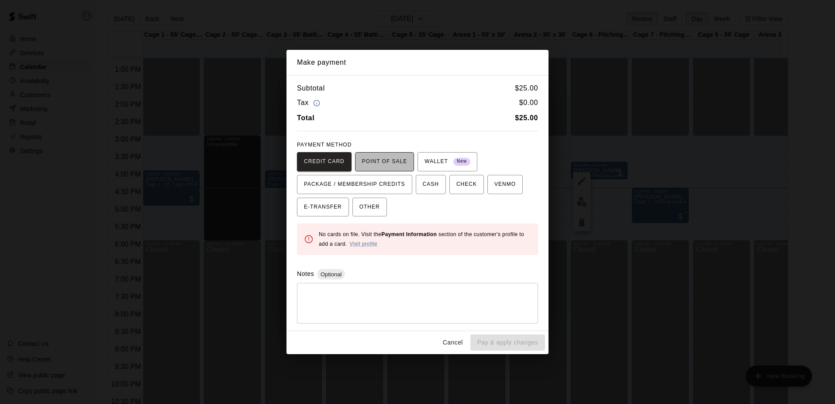
click at [382, 162] on span "POINT OF SALE" at bounding box center [384, 162] width 45 height 14
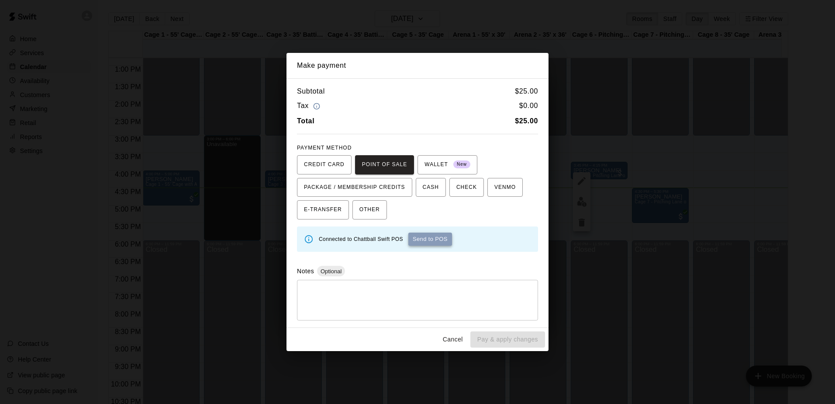
click at [432, 239] on button "Send to POS" at bounding box center [430, 238] width 44 height 13
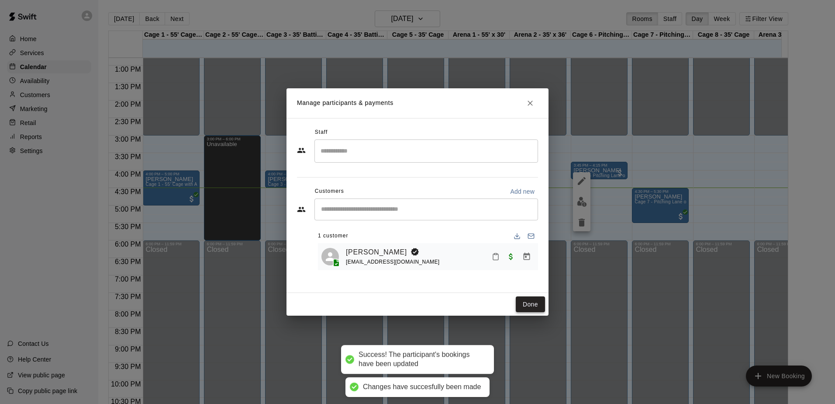
click at [521, 304] on button "Done" at bounding box center [530, 304] width 29 height 16
